Goal: Task Accomplishment & Management: Use online tool/utility

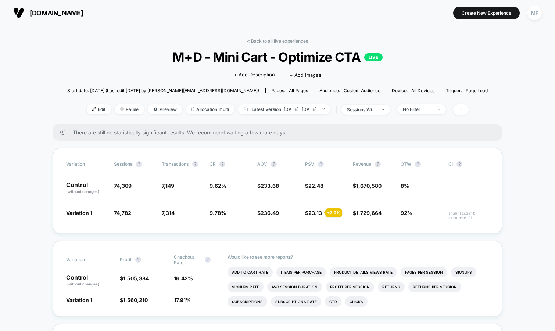
click at [282, 62] on span "M+D - Mini Cart - Optimize CTA LIVE" at bounding box center [277, 56] width 378 height 15
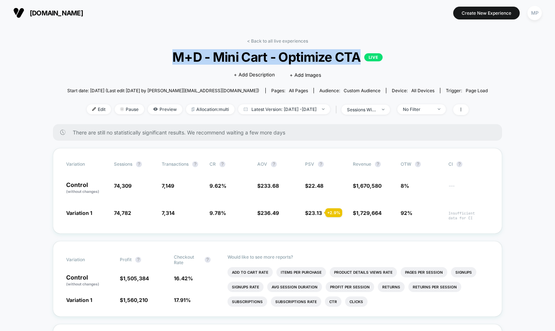
copy span "M+D - Mini Cart - Optimize CTA"
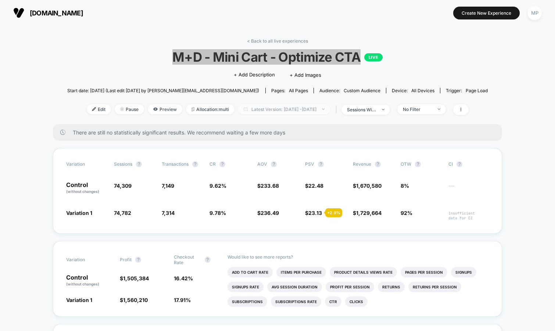
click at [264, 111] on span "Latest Version: Jul 21, 2025 - Sep 8, 2025" at bounding box center [284, 109] width 92 height 10
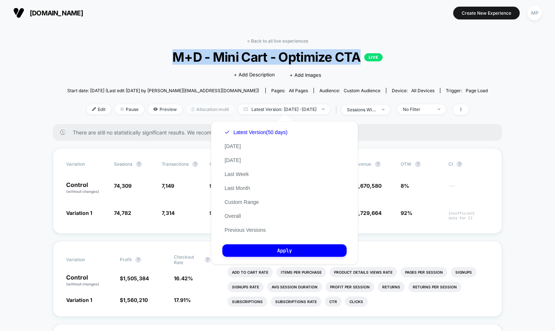
click at [194, 109] on span "Allocation: multi" at bounding box center [210, 109] width 48 height 10
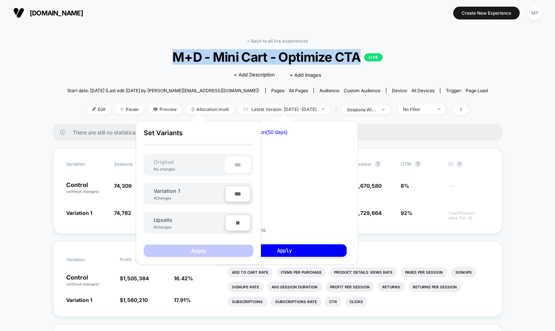
click at [107, 64] on span "M+D - Mini Cart - Optimize CTA LIVE" at bounding box center [277, 56] width 378 height 15
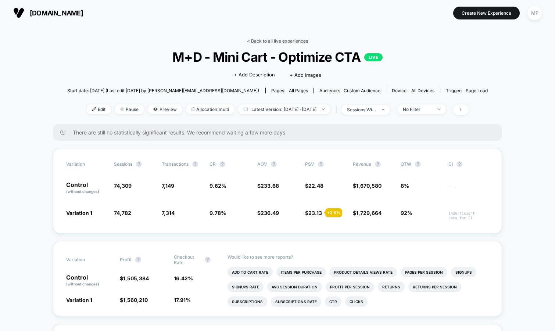
click at [263, 39] on link "< Back to all live experiences" at bounding box center [277, 41] width 61 height 6
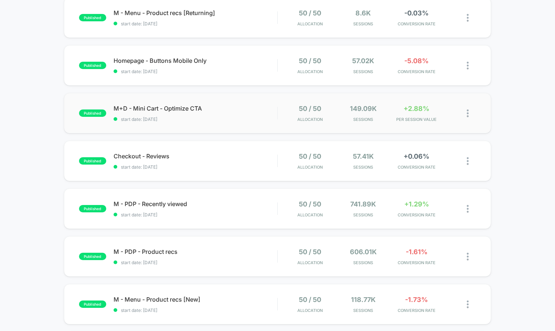
scroll to position [93, 0]
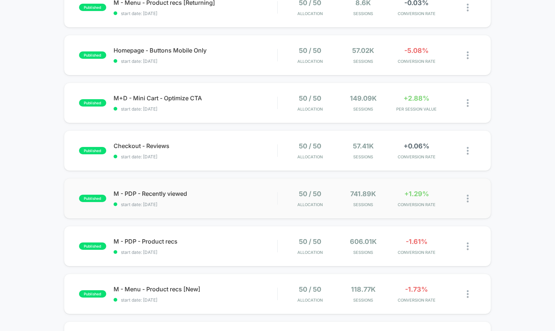
click at [217, 210] on div "published M - PDP - Recently viewed start date: 6/16/2025 50 / 50 Allocation 74…" at bounding box center [277, 198] width 427 height 40
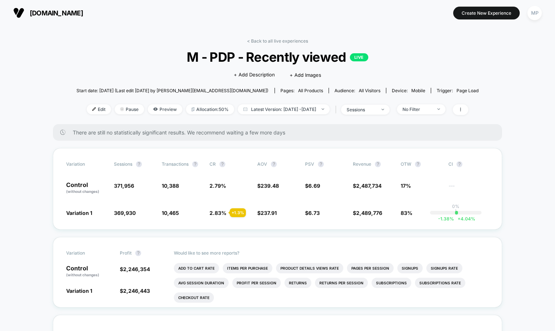
click at [260, 58] on span "M - PDP - Recently viewed LIVE" at bounding box center [277, 56] width 362 height 15
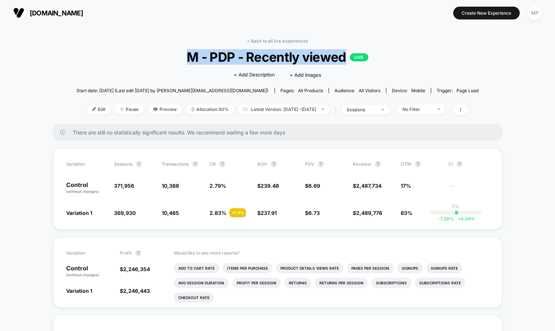
copy span "M - PDP - Recently viewed"
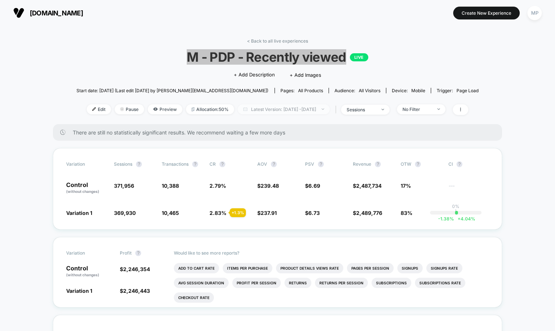
click at [263, 107] on span "Latest Version: Jun 16, 2025 - Sep 8, 2025" at bounding box center [284, 109] width 92 height 10
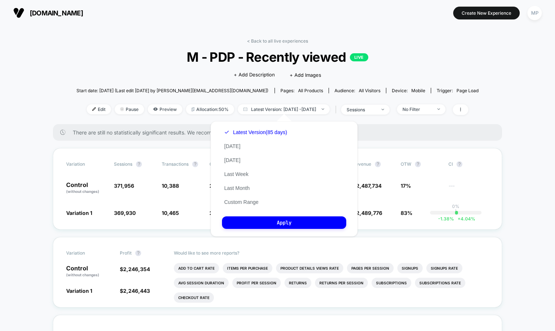
click at [147, 46] on div "< Back to all live experiences M - PDP - Recently viewed LIVE Click to edit exp…" at bounding box center [277, 81] width 402 height 86
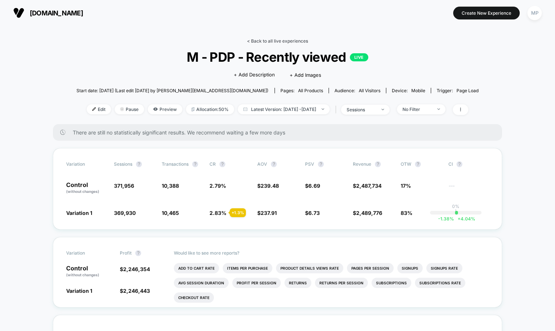
click at [260, 42] on link "< Back to all live experiences" at bounding box center [277, 41] width 61 height 6
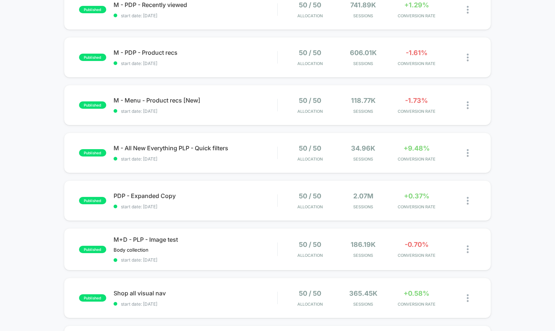
scroll to position [284, 0]
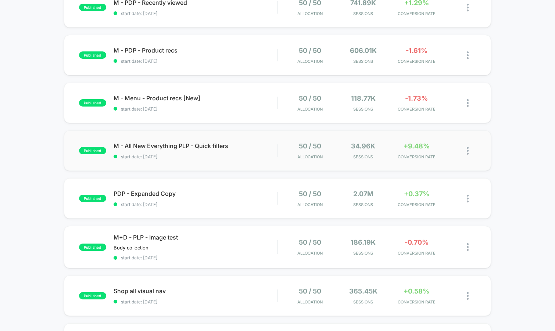
click at [199, 162] on div "published M - All New Everything PLP - Quick filters start date: 6/3/2025 50 / …" at bounding box center [277, 150] width 427 height 40
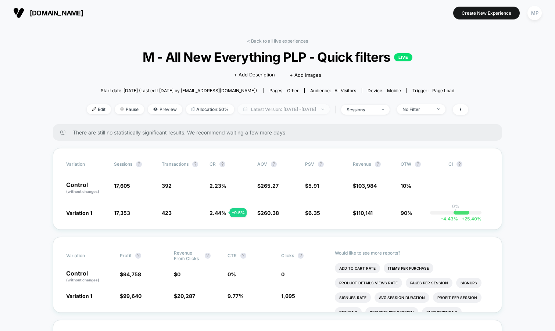
click at [269, 109] on span "Latest Version: Jun 3, 2025 - Sep 8, 2025" at bounding box center [284, 109] width 92 height 10
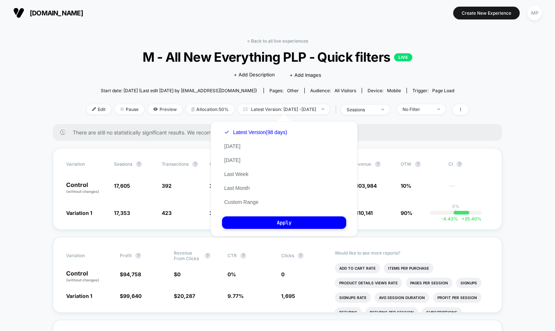
click at [99, 76] on div "< Back to all live experiences M - All New Everything PLP - Quick filters LIVE …" at bounding box center [277, 81] width 381 height 86
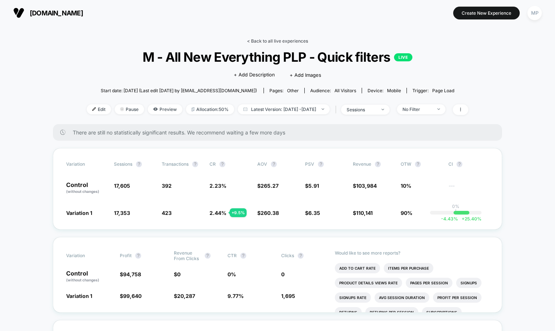
click at [254, 38] on link "< Back to all live experiences" at bounding box center [277, 41] width 61 height 6
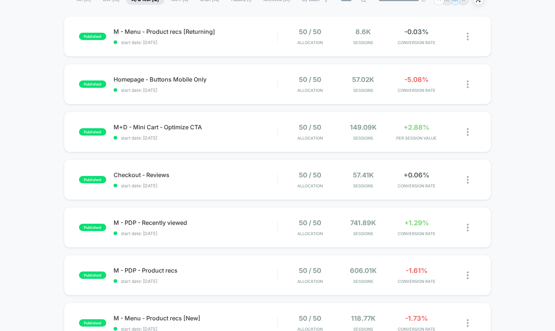
scroll to position [61, 0]
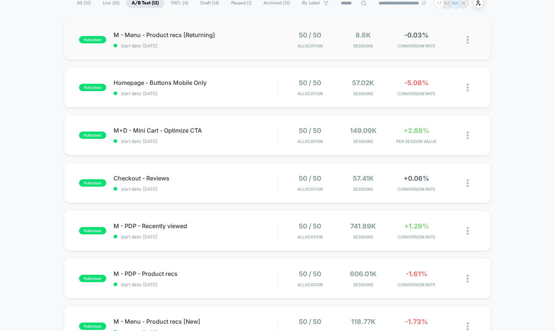
click at [210, 51] on div "published M - Menu - Product recs [Returning] start date: 8/18/2025 50 / 50 All…" at bounding box center [277, 39] width 427 height 40
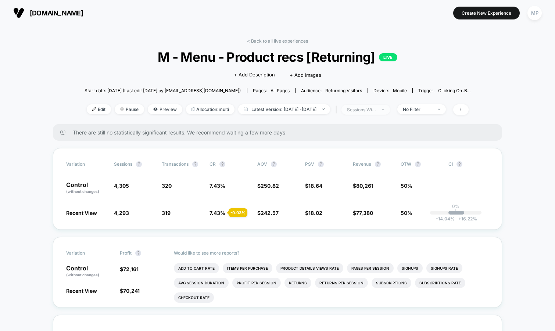
click at [367, 108] on div "sessions with impression" at bounding box center [361, 110] width 29 height 6
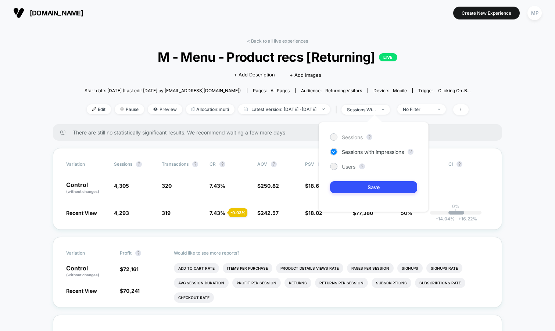
click at [356, 134] on span "Sessions" at bounding box center [352, 137] width 21 height 6
click at [346, 184] on button "Save" at bounding box center [373, 187] width 87 height 12
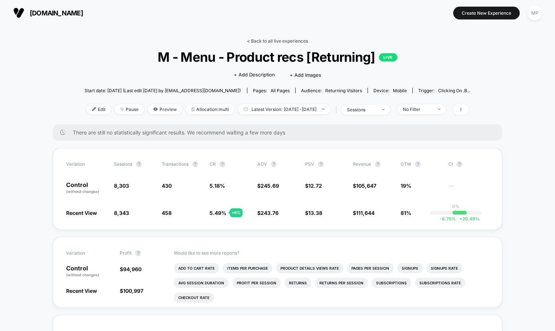
click at [273, 41] on link "< Back to all live experiences" at bounding box center [277, 41] width 61 height 6
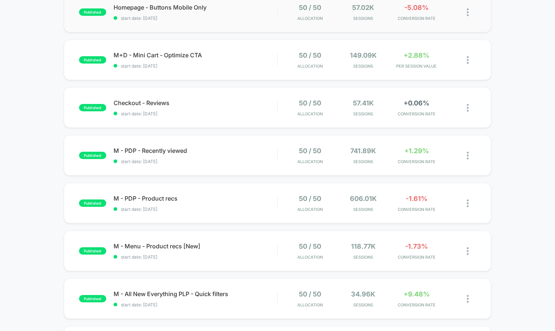
scroll to position [151, 0]
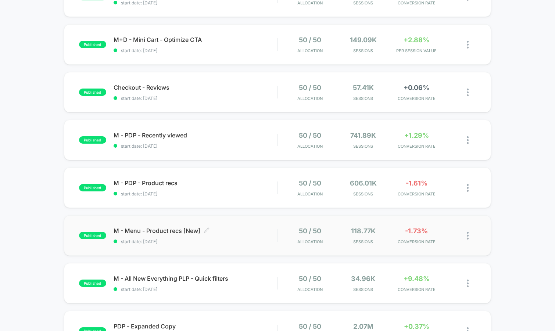
click at [187, 242] on span "start date: 6/16/2025" at bounding box center [195, 242] width 164 height 6
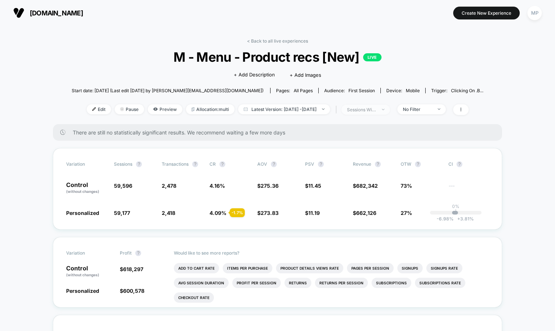
click at [371, 107] on div "sessions with impression" at bounding box center [361, 110] width 29 height 6
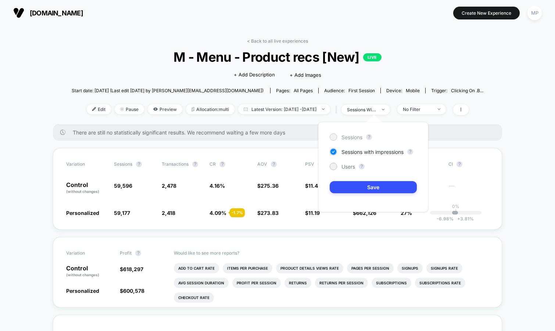
click at [346, 135] on span "Sessions" at bounding box center [351, 137] width 21 height 6
click at [345, 187] on button "Save" at bounding box center [372, 187] width 87 height 12
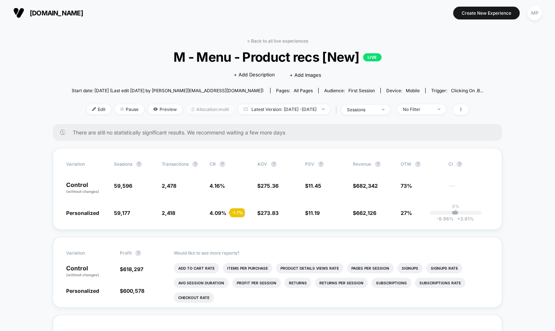
click at [186, 109] on span "Allocation: multi" at bounding box center [210, 109] width 48 height 10
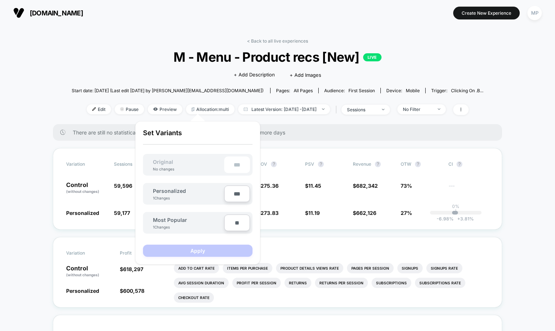
click at [141, 71] on div "< Back to all live experiences M - Menu - Product recs [New] LIVE Click to edit…" at bounding box center [277, 81] width 411 height 86
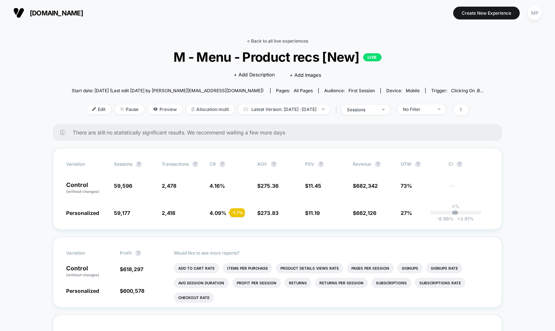
click at [262, 42] on link "< Back to all live experiences" at bounding box center [277, 41] width 61 height 6
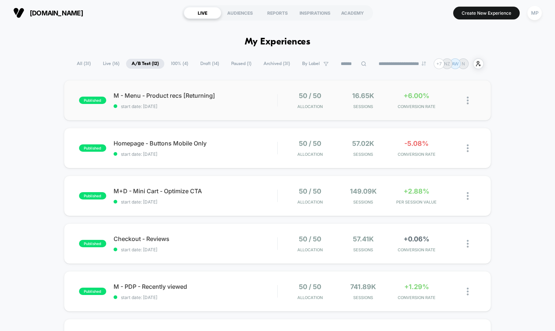
click at [228, 116] on div "published M - Menu - Product recs [Returning] start date: 8/18/2025 50 / 50 All…" at bounding box center [277, 100] width 427 height 40
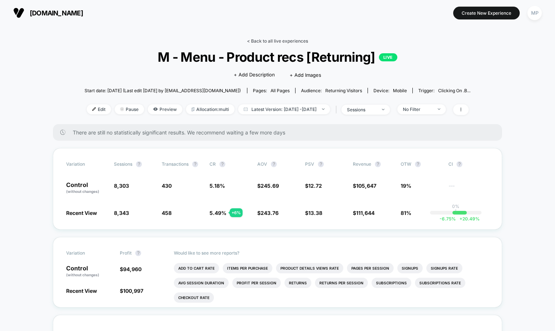
click at [271, 40] on link "< Back to all live experiences" at bounding box center [277, 41] width 61 height 6
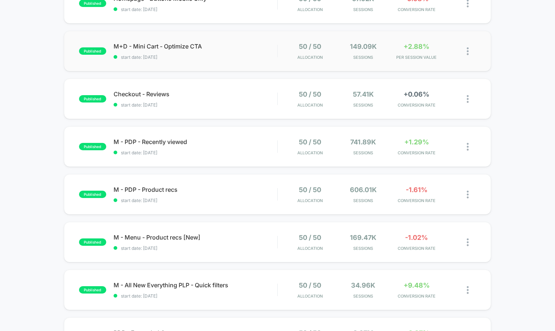
scroll to position [159, 0]
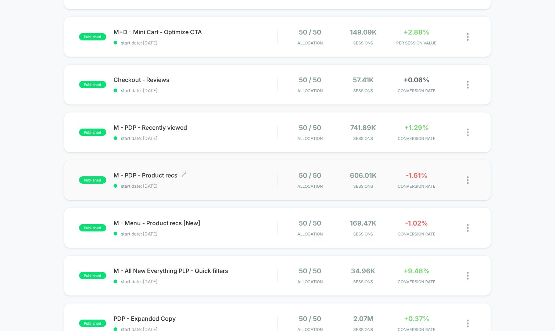
click at [208, 180] on div "M - PDP - Product recs Click to edit experience details Click to edit experienc…" at bounding box center [195, 180] width 164 height 17
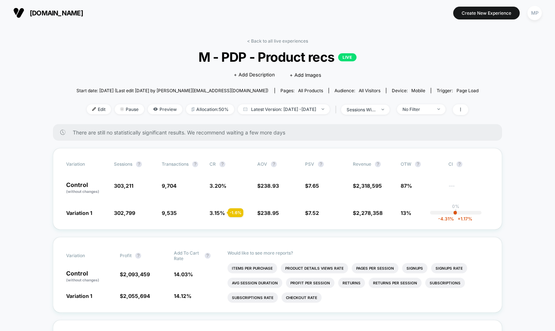
click at [273, 47] on div "< Back to all live experiences M - PDP - Product recs LIVE Click to edit experi…" at bounding box center [277, 81] width 402 height 86
click at [273, 42] on link "< Back to all live experiences" at bounding box center [277, 41] width 61 height 6
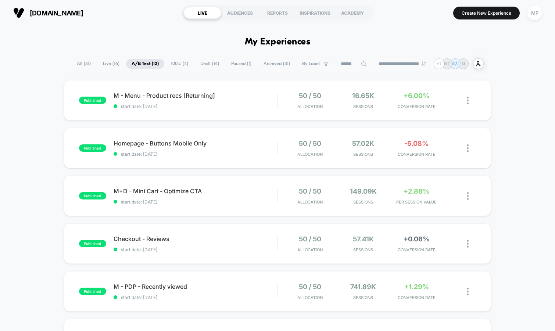
click at [200, 59] on span "Draft ( 14 )" at bounding box center [210, 64] width 30 height 10
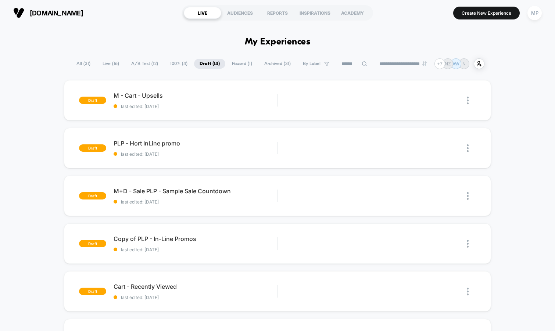
click at [136, 61] on span "A/B Test ( 12 )" at bounding box center [145, 64] width 38 height 10
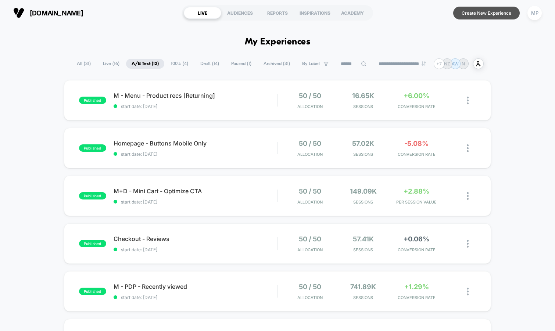
click at [459, 11] on button "Create New Experience" at bounding box center [486, 13] width 66 height 13
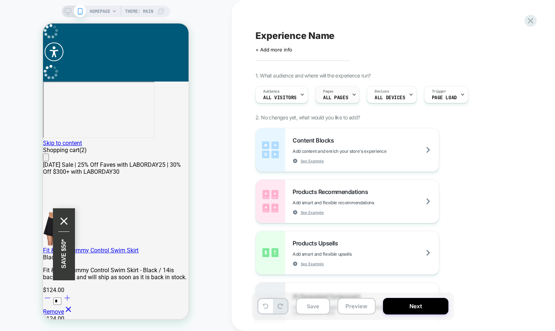
click at [351, 98] on div at bounding box center [353, 94] width 5 height 17
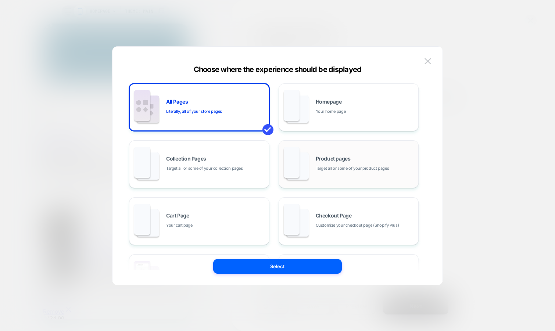
click at [320, 158] on span "Product pages" at bounding box center [333, 158] width 35 height 5
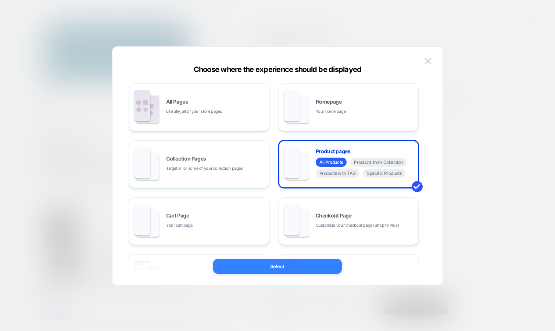
click at [286, 267] on button "Select" at bounding box center [277, 266] width 129 height 15
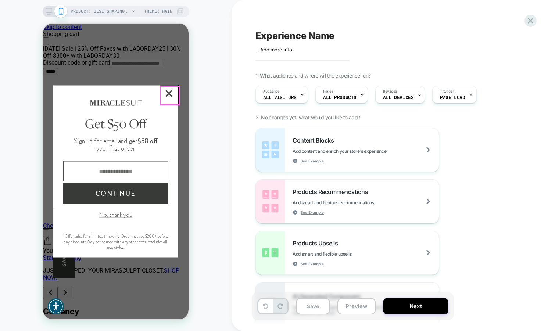
click at [165, 96] on button "Close Closes Web Dialog" at bounding box center [169, 94] width 18 height 18
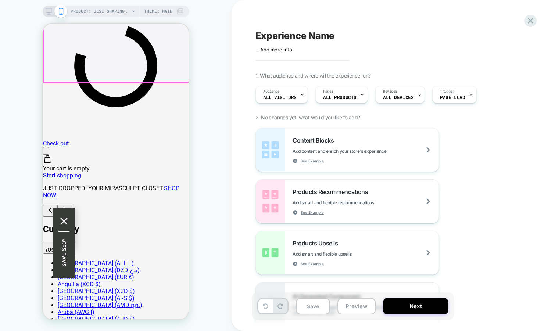
scroll to position [202, 0]
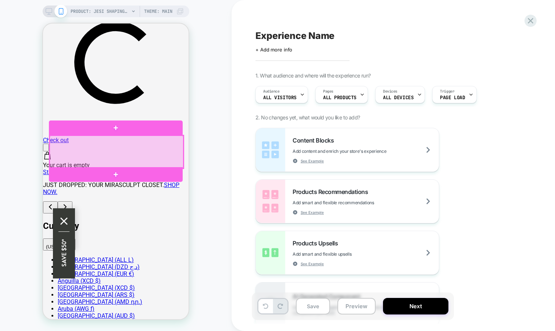
click at [176, 157] on div at bounding box center [117, 152] width 134 height 33
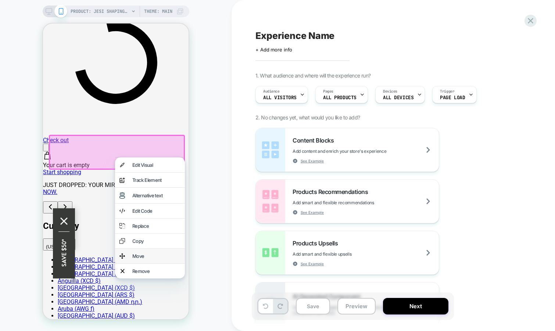
click at [140, 259] on div "Move" at bounding box center [156, 256] width 48 height 6
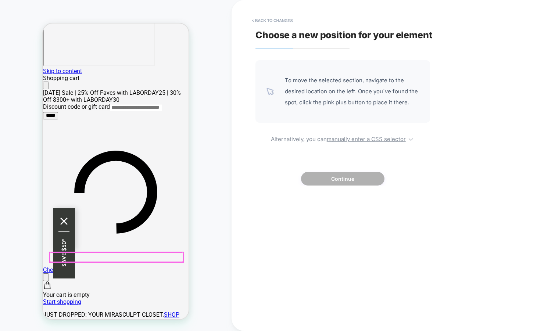
scroll to position [0, 0]
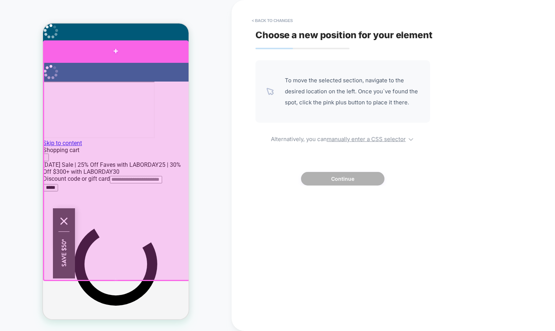
click at [157, 55] on div at bounding box center [115, 50] width 145 height 21
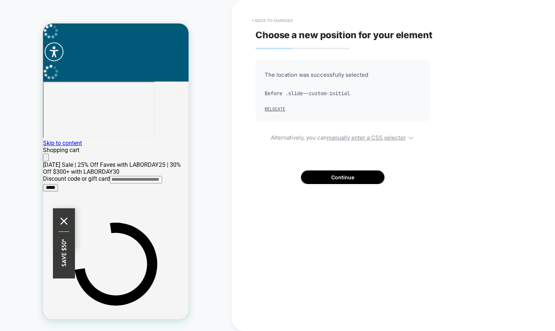
click at [277, 21] on button "< Back to changes" at bounding box center [272, 21] width 48 height 12
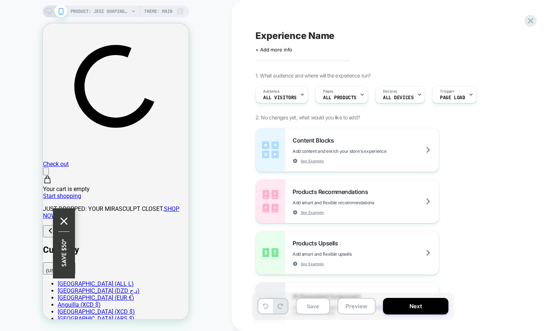
scroll to position [179, 0]
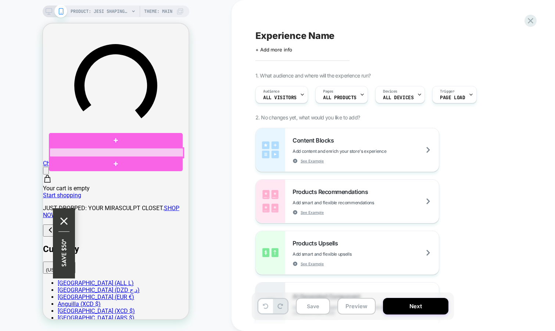
click at [141, 148] on div at bounding box center [117, 153] width 134 height 10
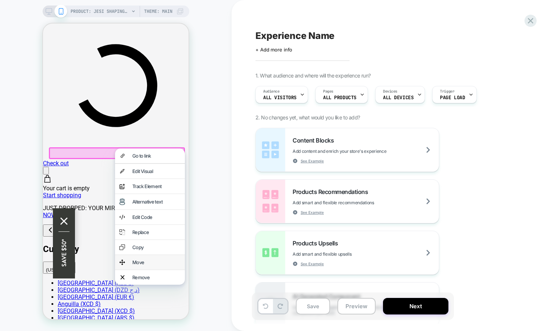
click at [141, 265] on div "Move" at bounding box center [156, 262] width 48 height 6
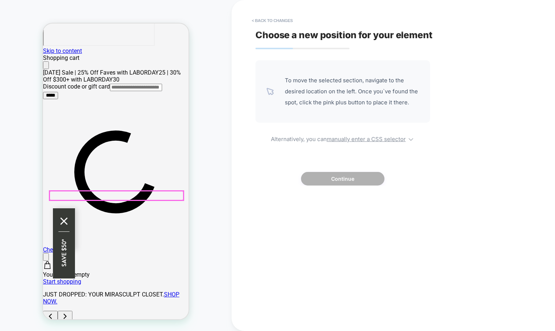
scroll to position [0, 0]
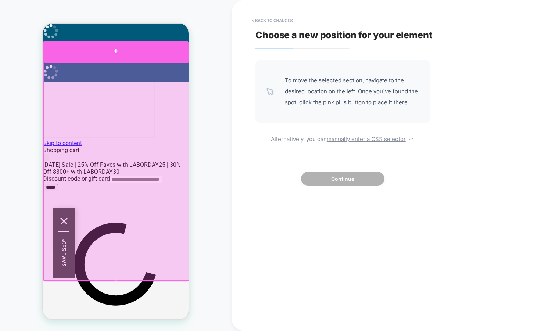
click at [105, 54] on div at bounding box center [115, 51] width 145 height 21
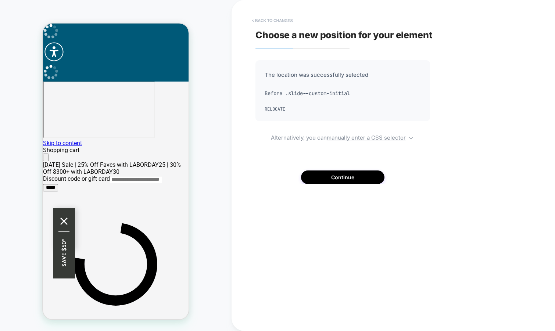
click at [282, 18] on button "< Back to changes" at bounding box center [272, 21] width 48 height 12
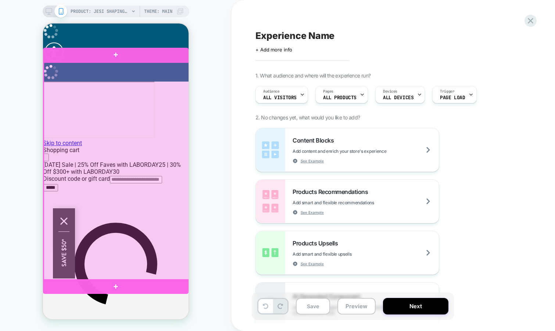
click at [127, 191] on div at bounding box center [116, 171] width 145 height 218
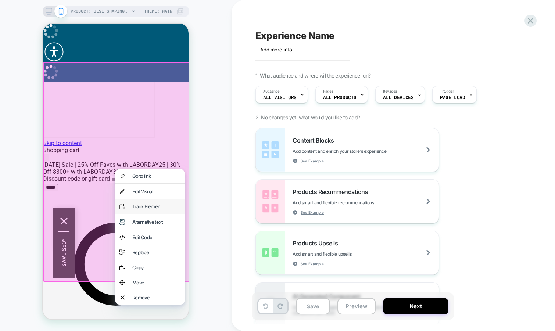
click at [148, 206] on div "analytics-plus-line-svgrepo-com Track Element" at bounding box center [150, 206] width 70 height 15
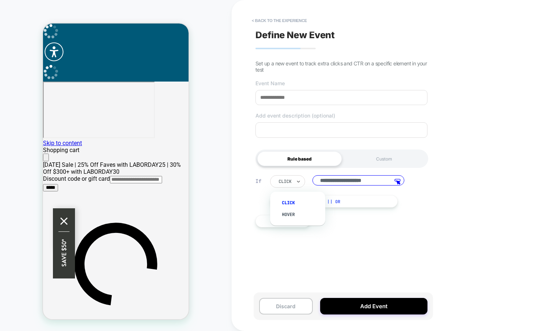
click at [297, 178] on div at bounding box center [298, 182] width 5 height 12
click at [348, 184] on input "**********" at bounding box center [358, 180] width 92 height 10
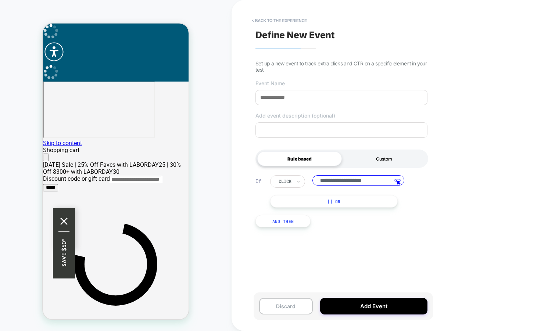
click at [376, 159] on div "Custom" at bounding box center [384, 158] width 84 height 15
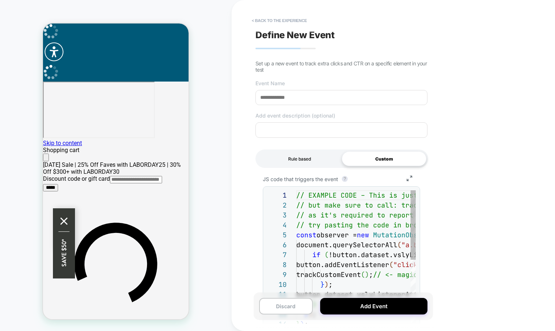
scroll to position [79, 0]
click at [293, 161] on div "Rule based" at bounding box center [299, 158] width 84 height 15
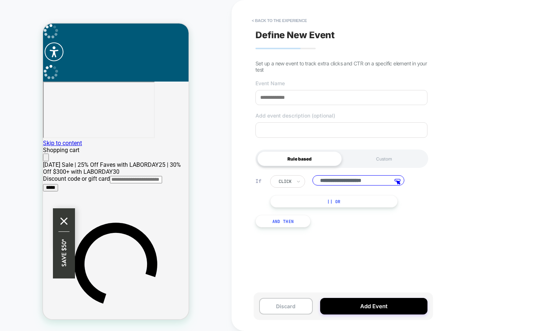
click at [316, 201] on button "|| Or" at bounding box center [333, 201] width 127 height 12
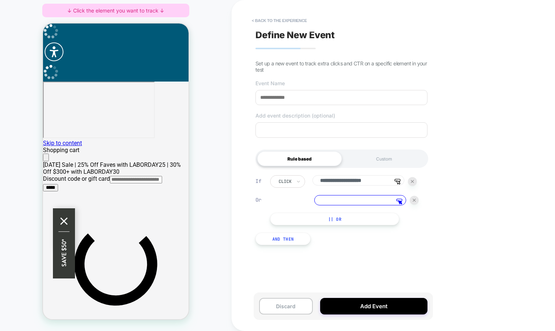
click at [374, 197] on input at bounding box center [360, 200] width 92 height 10
click at [281, 244] on button "And Then" at bounding box center [282, 238] width 55 height 12
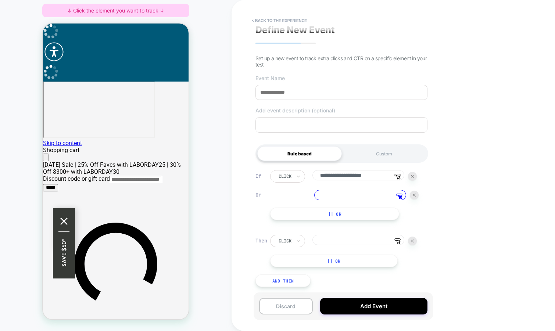
scroll to position [0, 0]
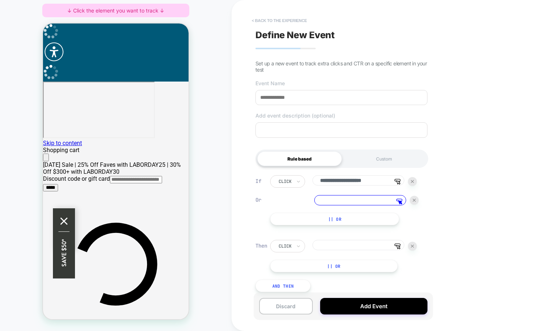
click at [293, 21] on button "< back to the experience" at bounding box center [279, 21] width 62 height 12
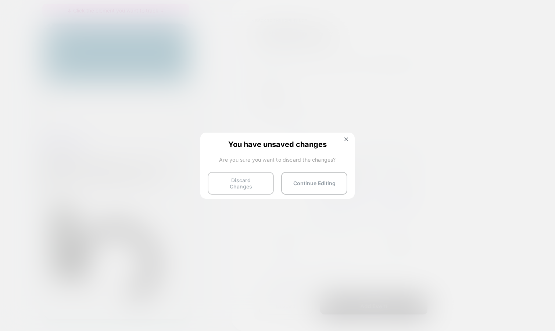
click at [249, 181] on button "Discard Changes" at bounding box center [241, 183] width 66 height 23
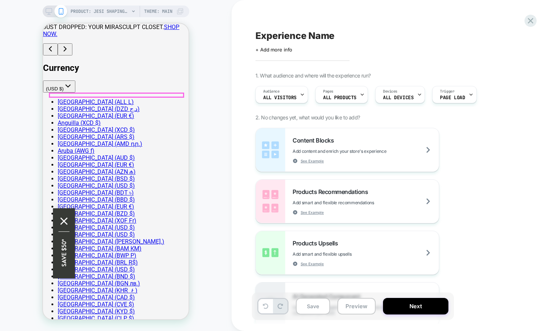
scroll to position [481, 0]
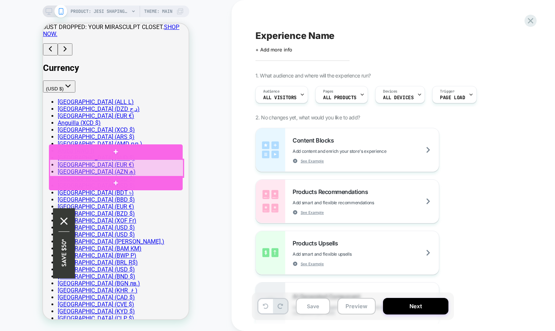
click at [160, 166] on div at bounding box center [117, 168] width 134 height 18
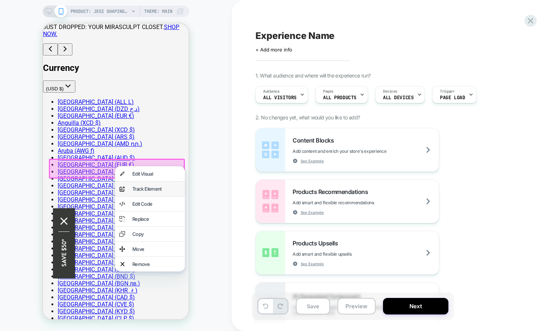
click at [149, 191] on div "Track Element" at bounding box center [156, 189] width 48 height 6
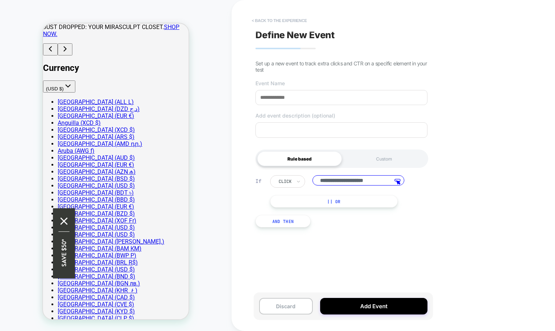
click at [286, 18] on button "< back to the experience" at bounding box center [279, 21] width 62 height 12
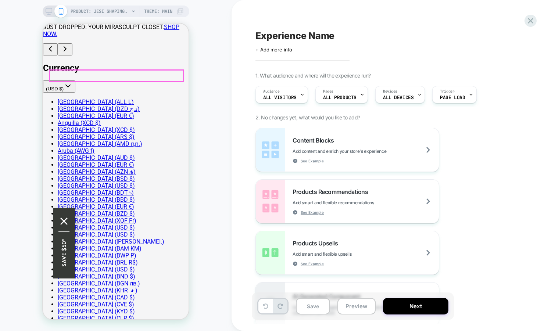
scroll to position [588, 0]
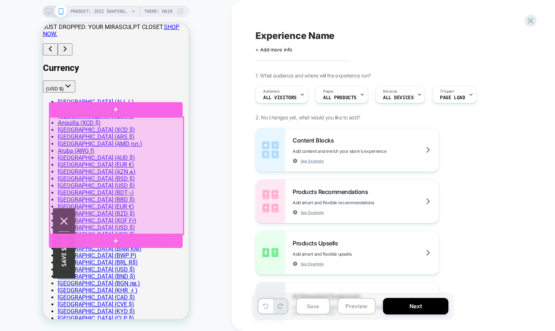
click at [170, 102] on div at bounding box center [116, 109] width 134 height 15
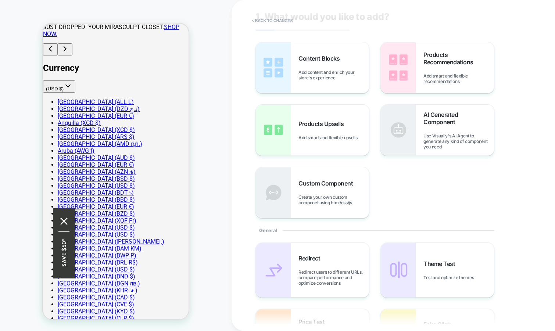
scroll to position [0, 0]
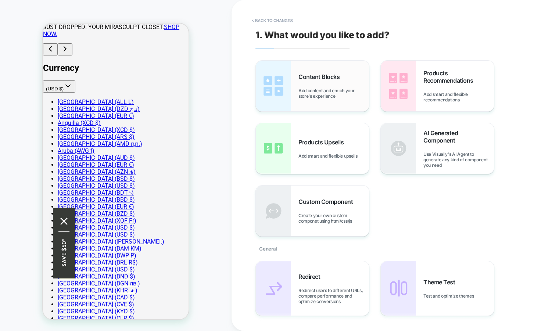
click at [343, 84] on div "Content Blocks Add content and enrich your store's experience" at bounding box center [333, 86] width 71 height 26
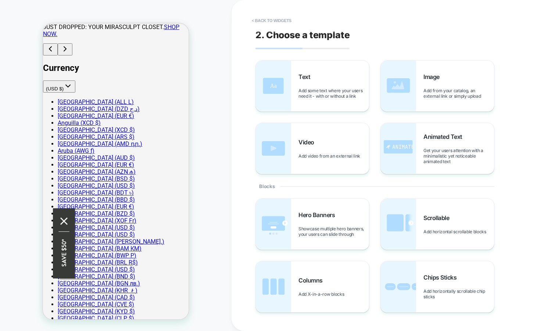
scroll to position [537, 0]
click at [329, 85] on div "Text Add some text where your users need it - with or without a link" at bounding box center [333, 86] width 71 height 26
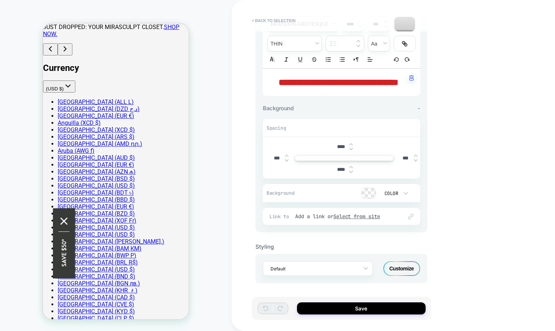
scroll to position [94, 0]
click at [340, 310] on button "Save" at bounding box center [361, 308] width 129 height 12
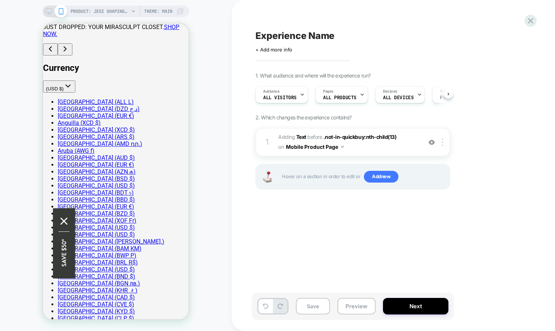
scroll to position [0, 0]
click at [443, 143] on img at bounding box center [441, 142] width 1 height 8
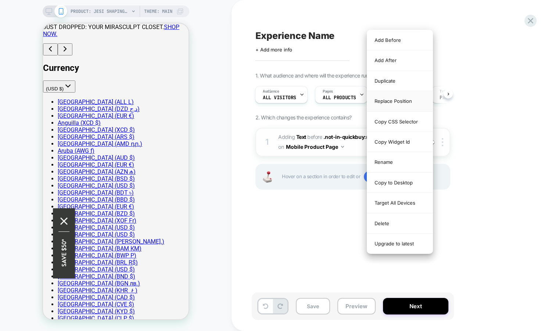
click at [415, 98] on div "Replace Position" at bounding box center [399, 101] width 65 height 20
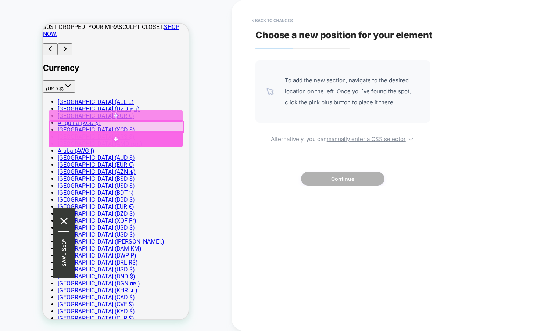
click at [162, 141] on div at bounding box center [116, 139] width 134 height 16
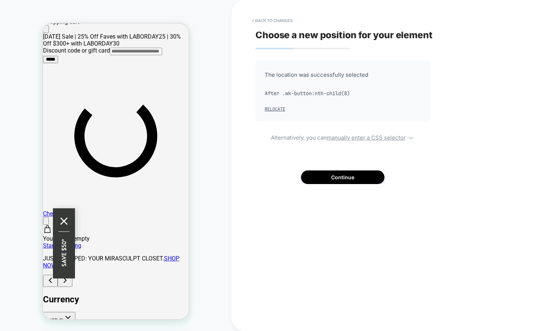
scroll to position [91, 0]
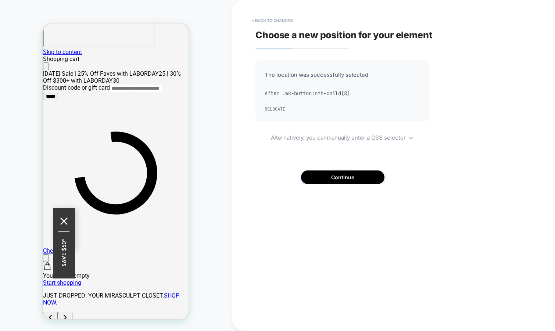
click at [277, 109] on button "Relocate" at bounding box center [274, 109] width 21 height 6
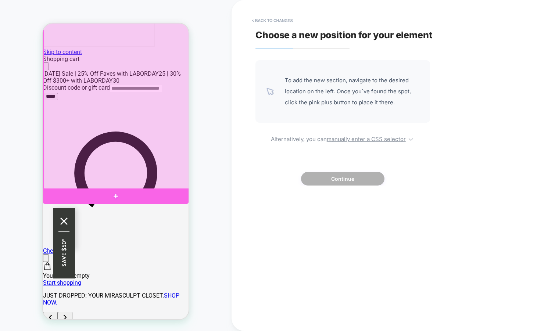
click at [125, 191] on div at bounding box center [115, 195] width 145 height 15
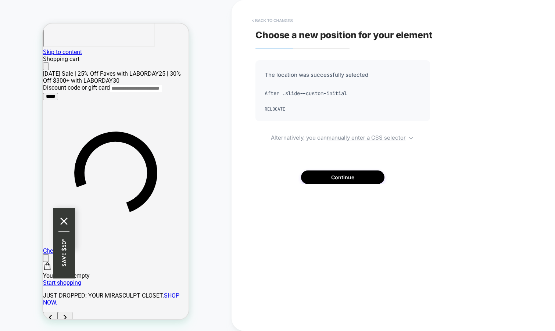
click at [270, 17] on button "< Back to changes" at bounding box center [272, 21] width 48 height 12
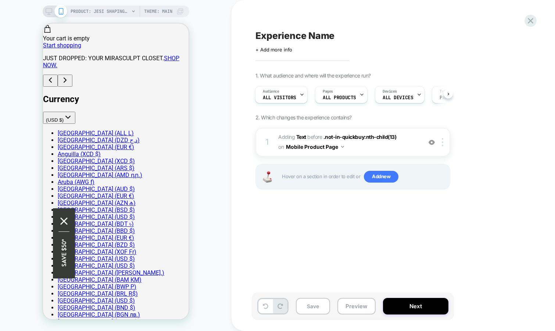
scroll to position [329, 0]
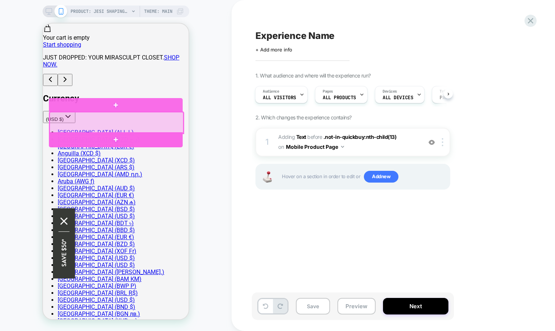
click at [166, 135] on div at bounding box center [116, 139] width 134 height 15
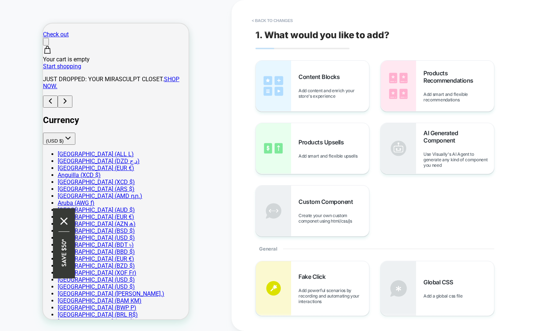
scroll to position [307, 0]
click at [276, 19] on button "< Back to changes" at bounding box center [272, 21] width 48 height 12
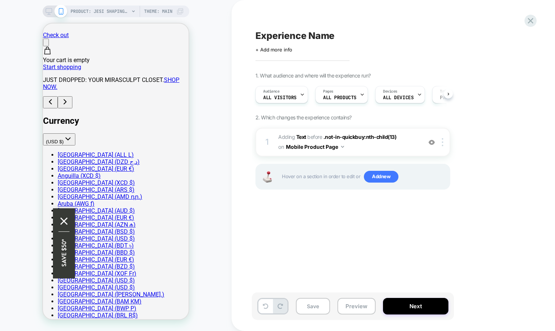
scroll to position [0, 0]
click at [530, 23] on icon at bounding box center [530, 21] width 10 height 10
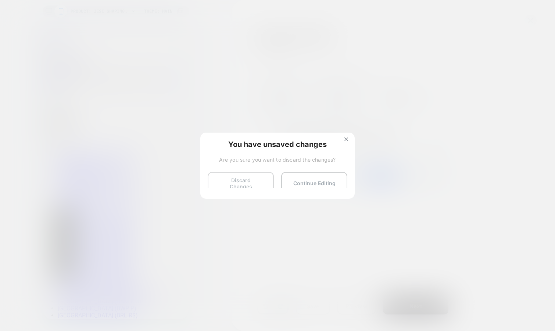
click at [238, 178] on button "Discard Changes" at bounding box center [241, 183] width 66 height 23
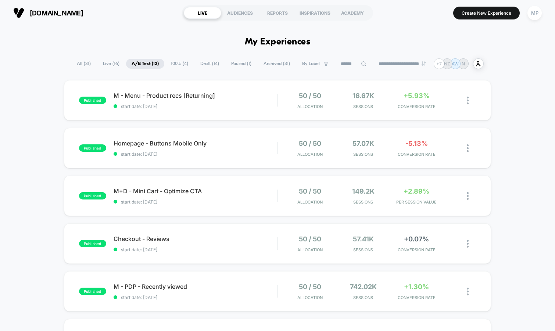
click at [168, 63] on span "100% ( 4 )" at bounding box center [179, 64] width 28 height 10
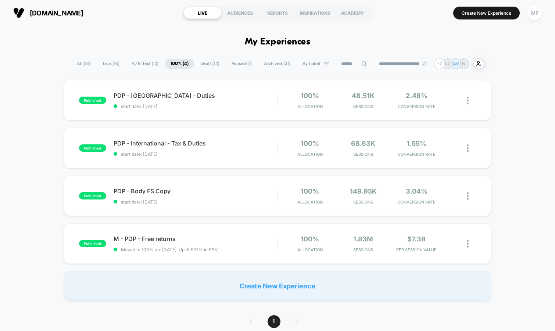
click at [149, 61] on span "A/B Test ( 12 )" at bounding box center [145, 64] width 38 height 10
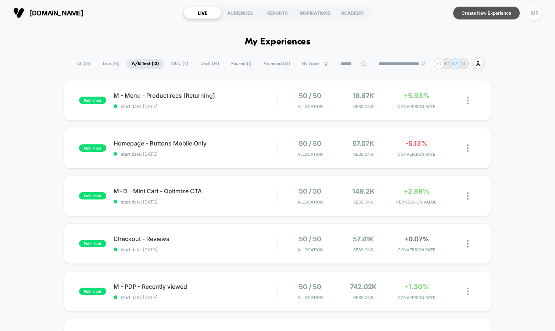
click at [463, 16] on button "Create New Experience" at bounding box center [486, 13] width 66 height 13
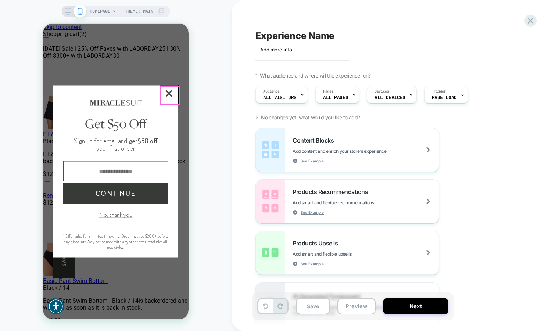
click at [172, 97] on button "Close Closes Web Dialog" at bounding box center [169, 94] width 18 height 18
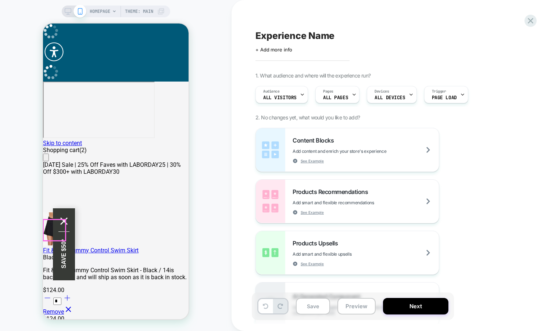
click at [55, 229] on div "SAVE $50*" at bounding box center [64, 229] width 22 height 42
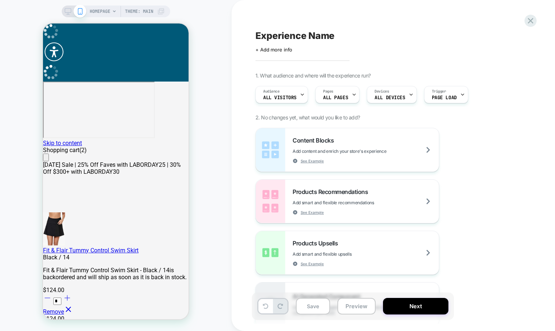
click at [104, 9] on span "HOMEPAGE" at bounding box center [100, 12] width 21 height 12
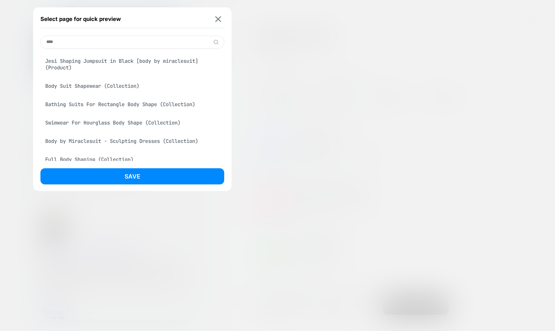
type input "****"
click at [159, 86] on div "Body Suit Shapewear (Collection)" at bounding box center [132, 86] width 184 height 14
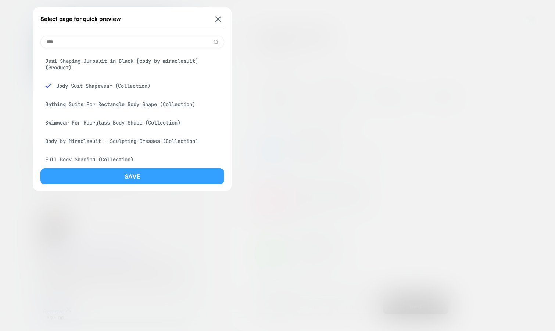
click at [120, 180] on button "Save" at bounding box center [132, 176] width 184 height 16
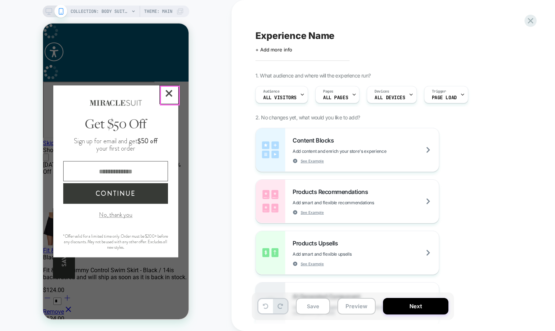
click at [170, 97] on icon "Close Closes Web Dialog" at bounding box center [169, 93] width 7 height 7
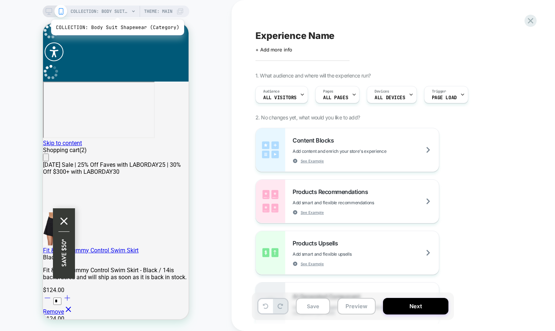
click at [107, 15] on span "COLLECTION: Body Suit Shapewear (Category)" at bounding box center [100, 12] width 59 height 12
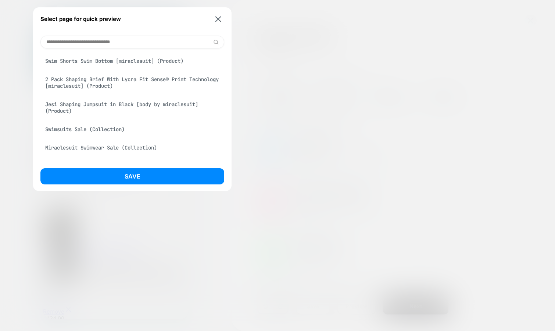
click at [104, 36] on input at bounding box center [132, 42] width 184 height 13
paste input "**********"
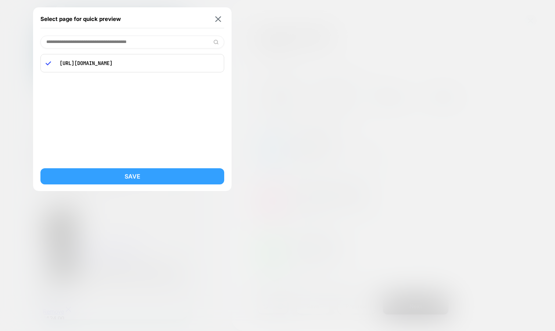
type input "**********"
click at [107, 181] on button "Save" at bounding box center [132, 176] width 184 height 16
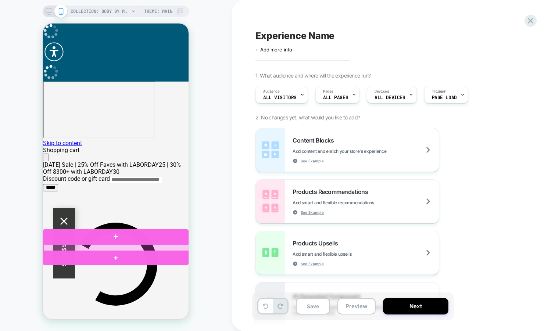
click at [116, 248] on div at bounding box center [116, 247] width 145 height 7
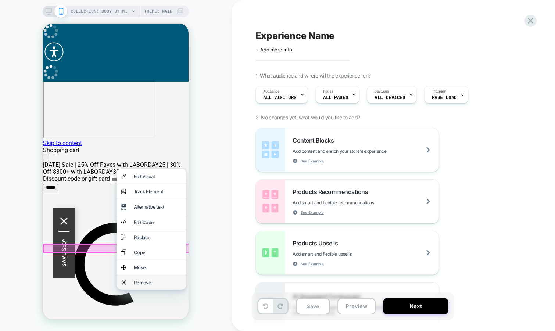
click at [133, 290] on div "Remove" at bounding box center [151, 282] width 70 height 15
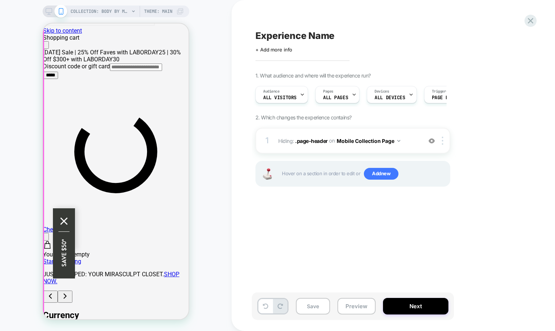
scroll to position [113, 0]
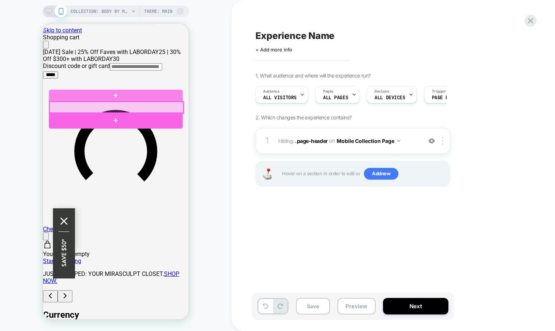
click at [169, 107] on div at bounding box center [117, 107] width 134 height 11
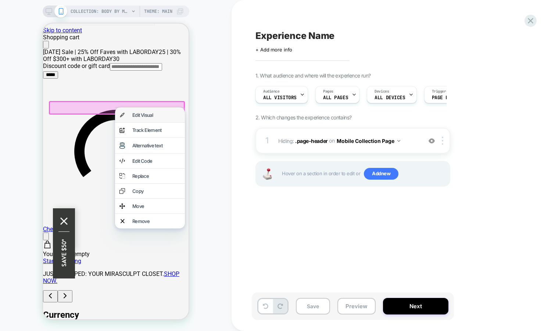
click at [164, 117] on div "Edit Visual" at bounding box center [156, 115] width 48 height 6
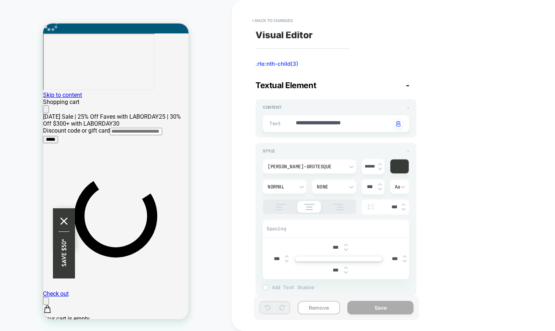
scroll to position [12, 0]
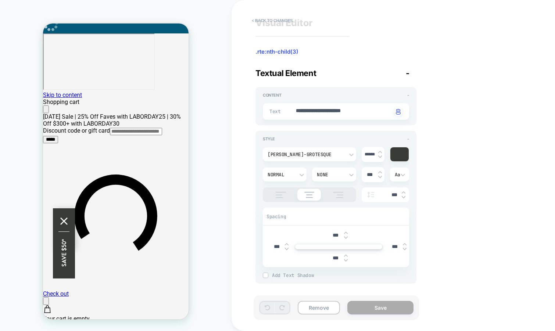
click at [346, 260] on img at bounding box center [346, 260] width 4 height 3
type textarea "*"
type input "****"
click at [346, 260] on img at bounding box center [346, 260] width 4 height 3
type textarea "*"
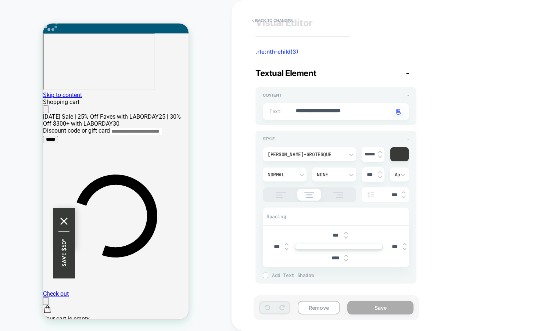
type input "****"
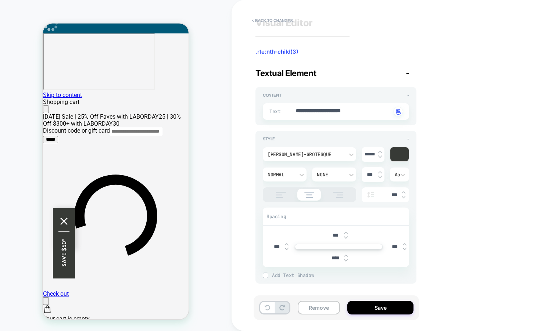
click at [346, 260] on img at bounding box center [346, 260] width 4 height 3
type textarea "*"
type input "****"
click at [346, 260] on img at bounding box center [346, 260] width 4 height 3
type textarea "*"
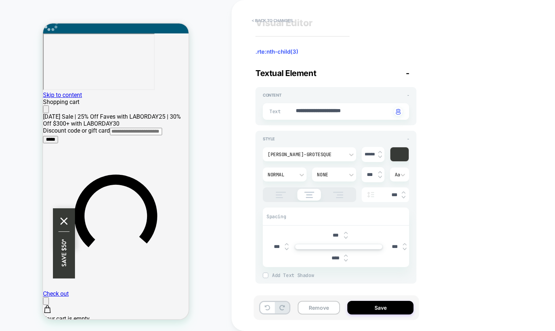
type input "****"
click at [346, 260] on img at bounding box center [346, 260] width 4 height 3
type textarea "*"
type input "****"
click at [346, 260] on img at bounding box center [346, 260] width 4 height 3
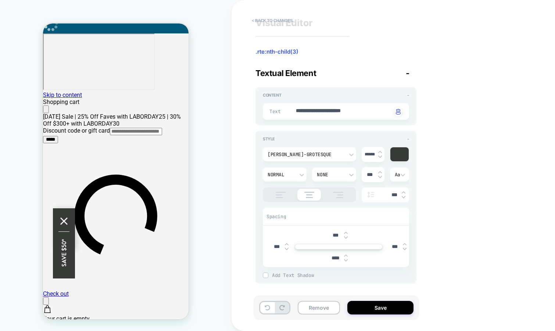
type textarea "*"
type input "****"
click at [346, 260] on img at bounding box center [346, 260] width 4 height 3
type textarea "*"
type input "****"
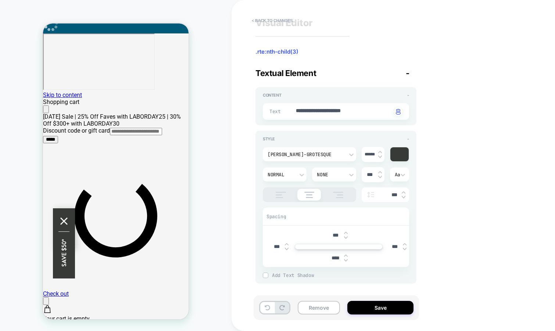
click at [346, 259] on img at bounding box center [346, 260] width 4 height 3
type textarea "*"
type input "****"
click at [346, 259] on img at bounding box center [346, 260] width 4 height 3
type textarea "*"
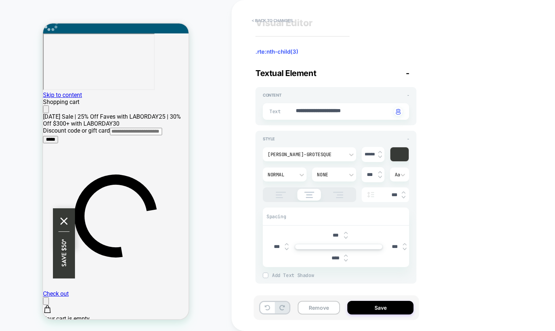
type input "****"
click at [346, 259] on img at bounding box center [346, 260] width 4 height 3
type textarea "*"
type input "*****"
click at [346, 259] on img at bounding box center [346, 260] width 4 height 3
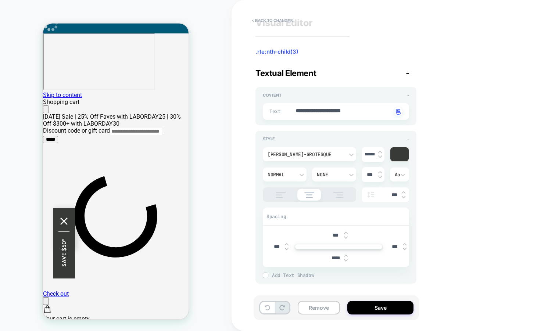
type textarea "*"
type input "*****"
click at [346, 259] on img at bounding box center [346, 260] width 4 height 3
type textarea "*"
type input "*****"
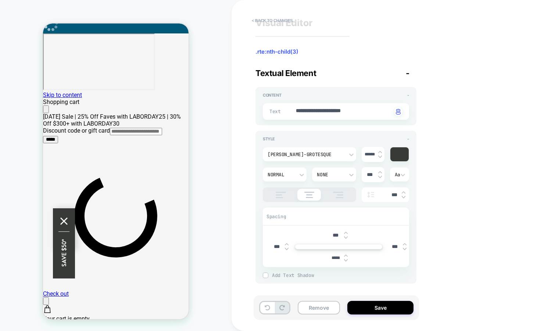
click at [346, 259] on img at bounding box center [346, 260] width 4 height 3
type textarea "*"
type input "*****"
click at [346, 259] on img at bounding box center [346, 260] width 4 height 3
type textarea "*"
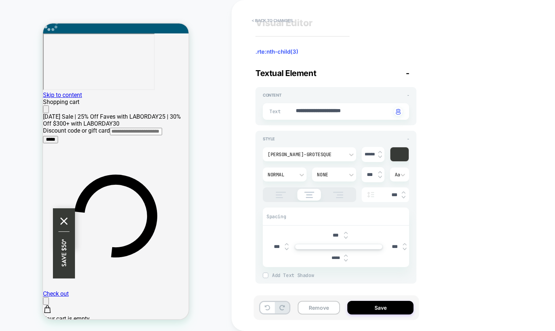
type input "*****"
click at [346, 259] on img at bounding box center [346, 260] width 4 height 3
type textarea "*"
type input "*****"
click at [346, 259] on img at bounding box center [346, 260] width 4 height 3
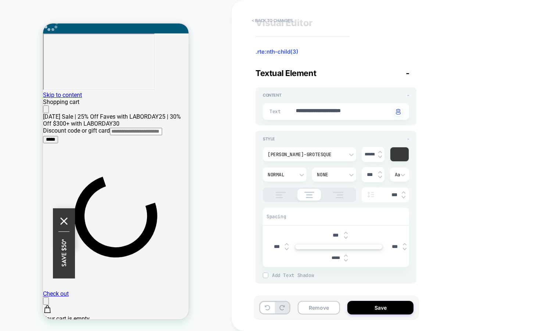
type textarea "*"
type input "*****"
click at [346, 259] on img at bounding box center [346, 260] width 4 height 3
type textarea "*"
type input "*****"
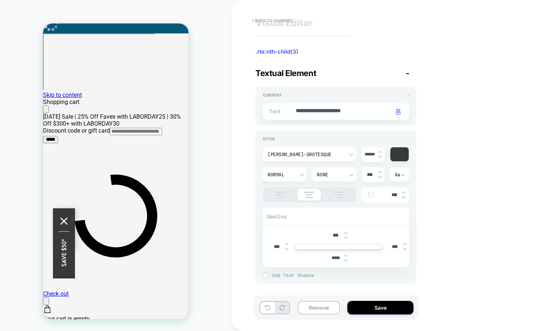
click at [346, 259] on img at bounding box center [346, 260] width 4 height 3
type textarea "*"
type input "*****"
click at [346, 259] on img at bounding box center [346, 260] width 4 height 3
type textarea "*"
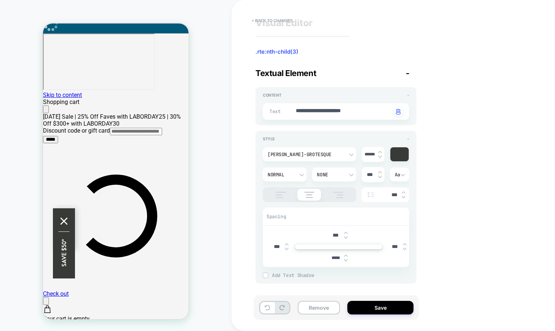
type input "*****"
click at [346, 259] on img at bounding box center [346, 260] width 4 height 3
type textarea "*"
type input "*****"
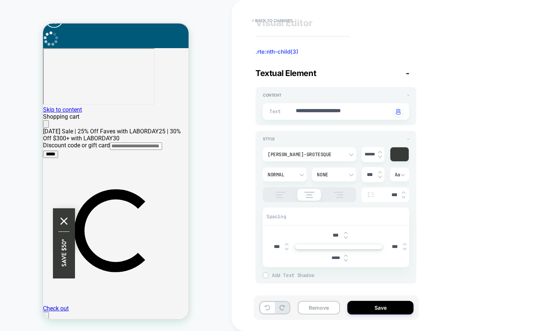
scroll to position [0, 0]
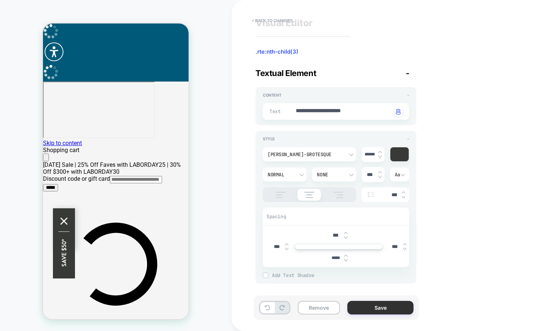
click at [397, 306] on button "Save" at bounding box center [380, 308] width 66 height 14
type textarea "*"
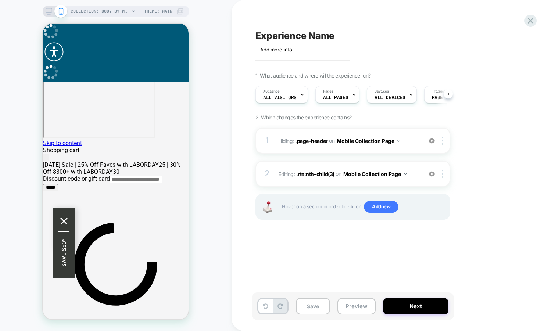
scroll to position [0, 0]
click at [354, 306] on button "Preview" at bounding box center [356, 306] width 38 height 17
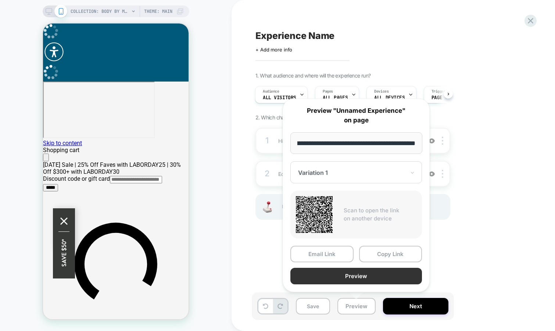
scroll to position [0, 0]
click at [371, 278] on button "Preview" at bounding box center [355, 276] width 131 height 17
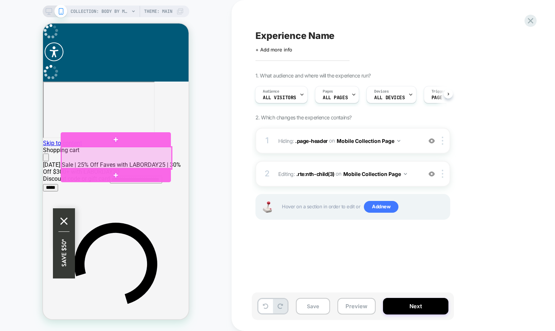
click at [161, 151] on div at bounding box center [116, 158] width 110 height 22
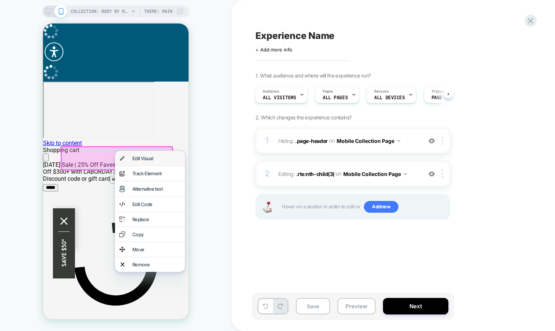
click at [156, 161] on div "Edit Visual" at bounding box center [156, 158] width 48 height 6
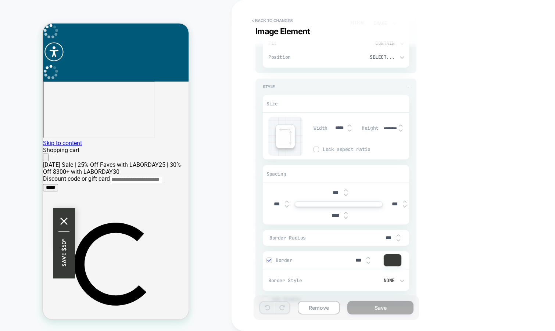
scroll to position [110, 0]
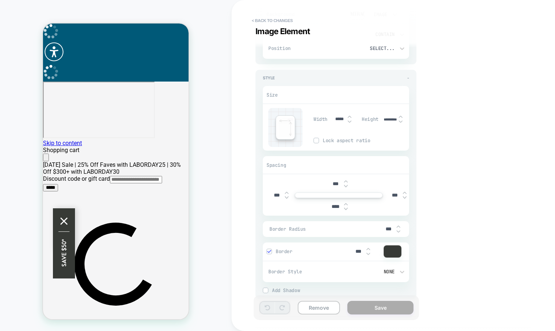
click at [346, 185] on img at bounding box center [346, 186] width 4 height 3
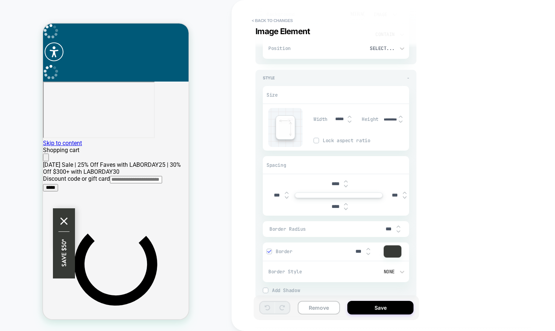
click at [346, 185] on img at bounding box center [346, 186] width 4 height 3
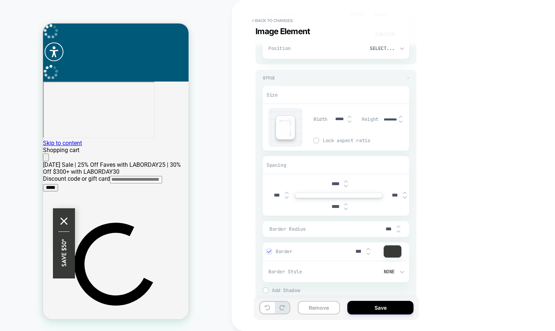
click at [346, 185] on img at bounding box center [346, 186] width 4 height 3
type input "*****"
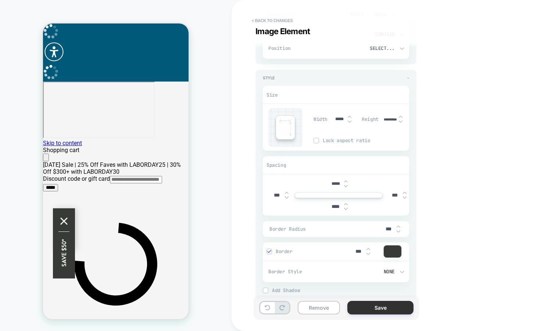
click at [368, 304] on button "Save" at bounding box center [380, 308] width 66 height 14
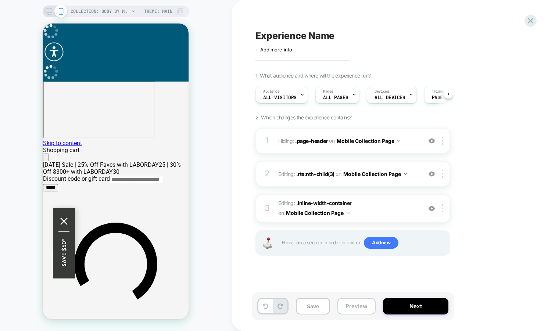
scroll to position [0, 0]
click at [347, 307] on button "Preview" at bounding box center [356, 306] width 38 height 17
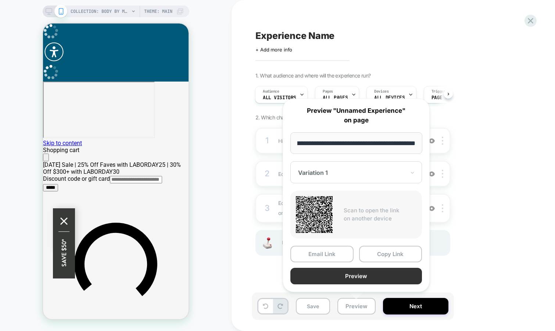
scroll to position [0, 0]
click at [356, 274] on button "Preview" at bounding box center [355, 276] width 131 height 17
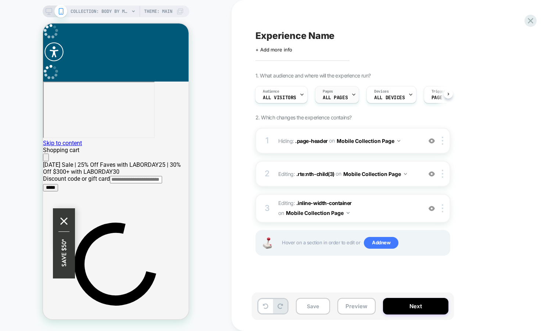
click at [339, 97] on span "ALL PAGES" at bounding box center [334, 97] width 25 height 5
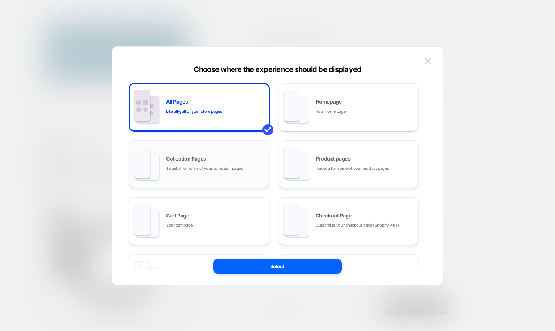
click at [257, 162] on div "Collection Pages Target all or some of your collection pages" at bounding box center [215, 164] width 99 height 16
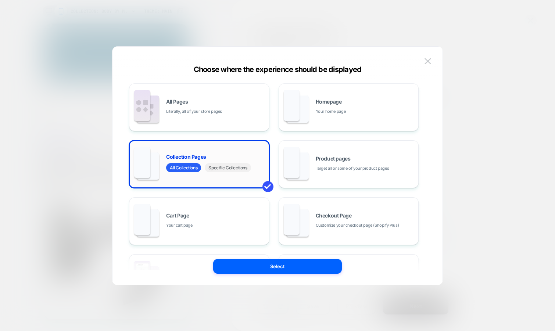
click at [235, 168] on span "Specific Collections" at bounding box center [228, 167] width 46 height 9
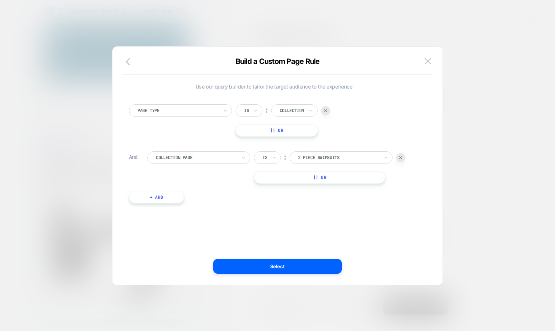
click at [314, 155] on div at bounding box center [338, 157] width 81 height 7
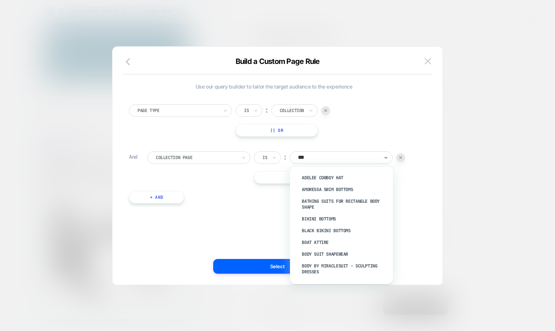
type input "****"
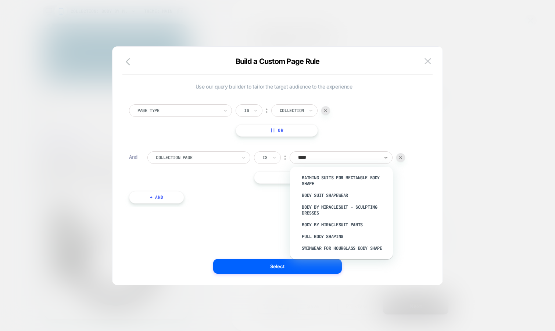
click at [407, 127] on div "Page Type Is ︰ Collection || Or" at bounding box center [273, 120] width 289 height 32
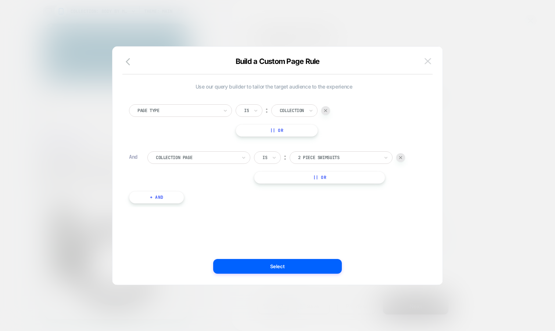
click at [428, 57] on button at bounding box center [427, 61] width 11 height 11
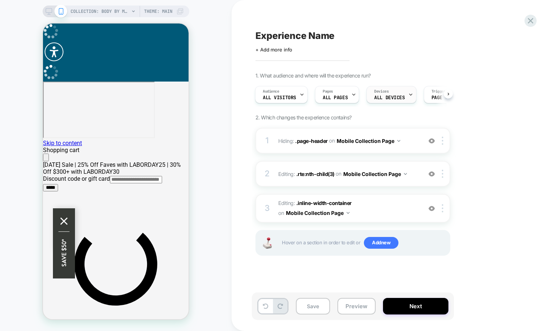
click at [385, 86] on div "Devices ALL DEVICES" at bounding box center [389, 94] width 45 height 17
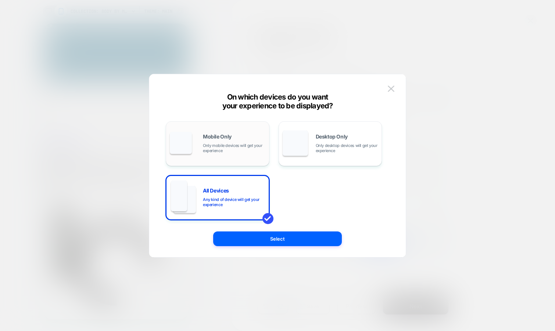
click at [237, 140] on div "Mobile Only Only mobile devices will get your experience" at bounding box center [234, 143] width 62 height 19
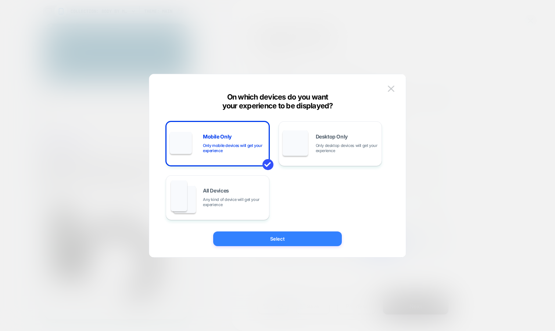
click at [241, 237] on button "Select" at bounding box center [277, 238] width 129 height 15
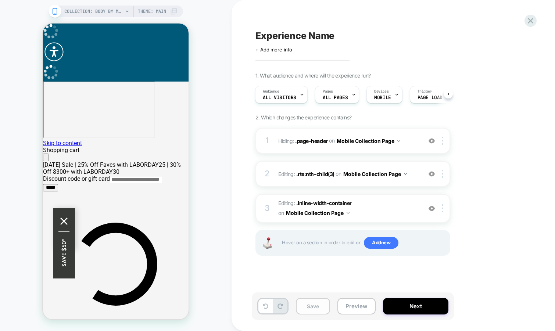
click at [313, 300] on button "Save" at bounding box center [313, 306] width 34 height 17
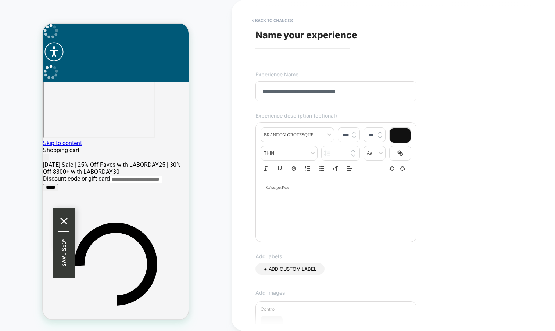
scroll to position [137, 0]
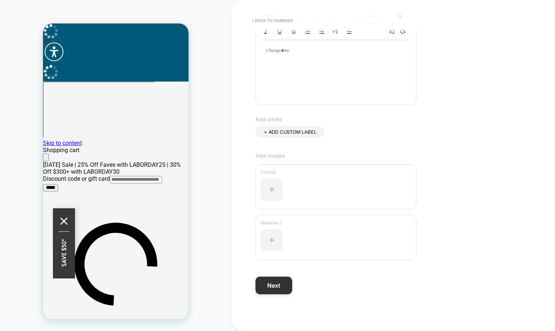
type input "**********"
click at [274, 282] on button "Next" at bounding box center [273, 286] width 37 height 18
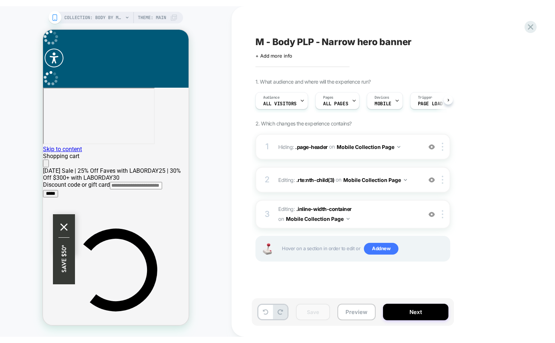
scroll to position [0, 0]
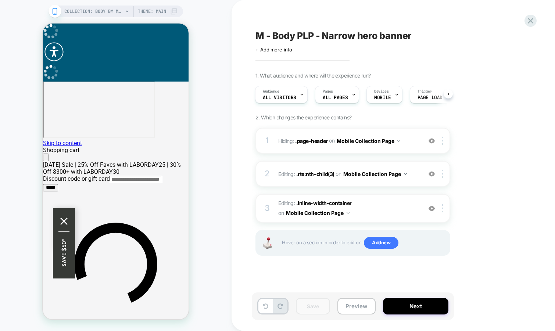
click at [318, 39] on span "M - Body PLP - Narrow hero banner" at bounding box center [333, 35] width 156 height 11
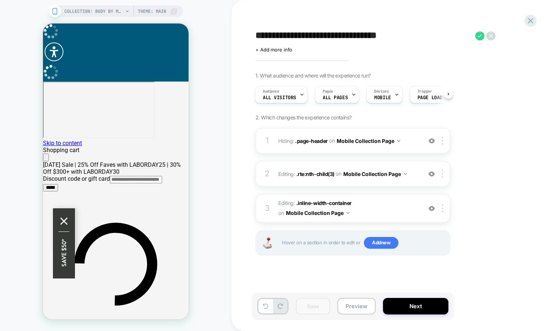
click at [318, 39] on textarea "**********" at bounding box center [363, 35] width 216 height 11
click at [349, 64] on div "**********" at bounding box center [389, 165] width 275 height 316
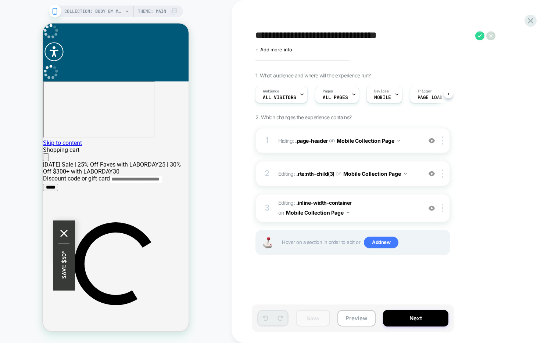
click at [217, 27] on div "COLLECTION: Body by Miraclesuit - Sculpting Dresses (Category) COLLECTION: Body…" at bounding box center [115, 171] width 231 height 329
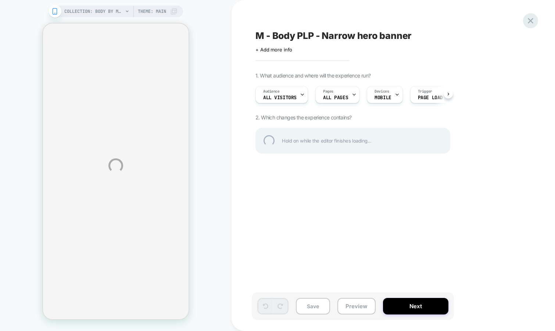
click at [526, 19] on div at bounding box center [530, 20] width 15 height 15
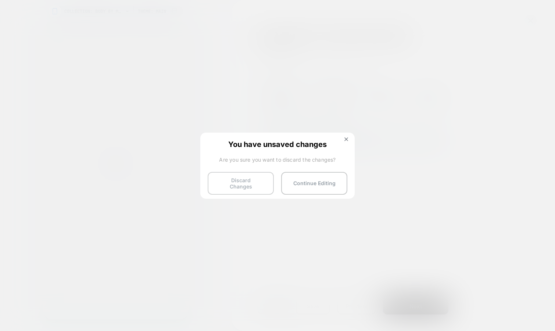
click at [253, 174] on button "Discard Changes" at bounding box center [241, 183] width 66 height 23
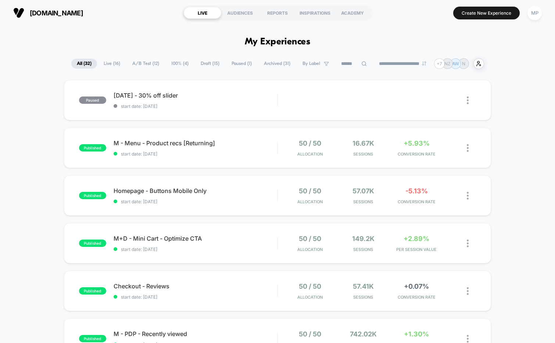
click at [137, 62] on span "A/B Test ( 12 )" at bounding box center [146, 64] width 38 height 10
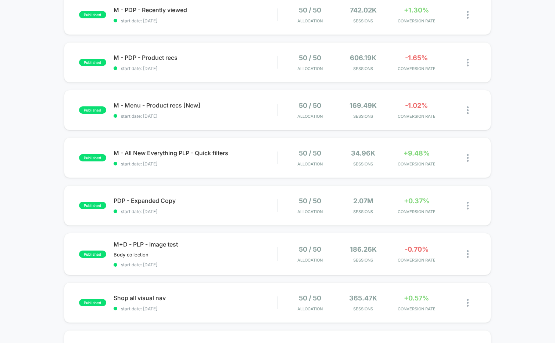
scroll to position [278, 0]
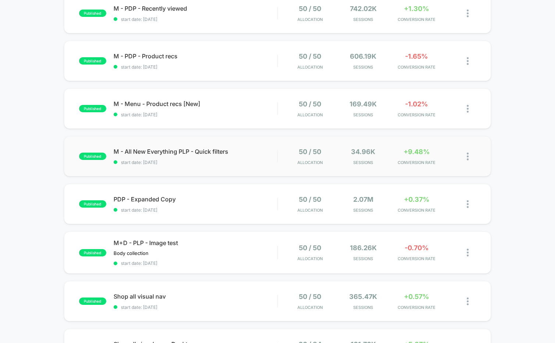
click at [198, 169] on div "published M - All New Everything PLP - Quick filters start date: 6/3/2025 50 / …" at bounding box center [277, 156] width 427 height 40
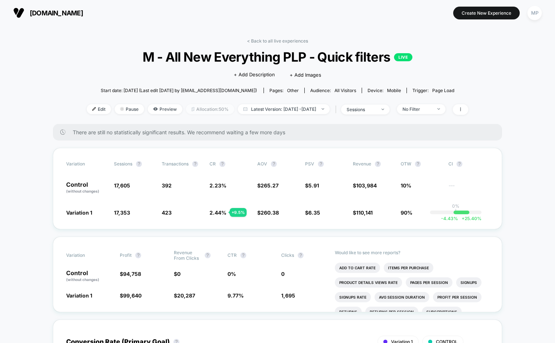
click at [188, 112] on span "Allocation: 50%" at bounding box center [210, 109] width 48 height 10
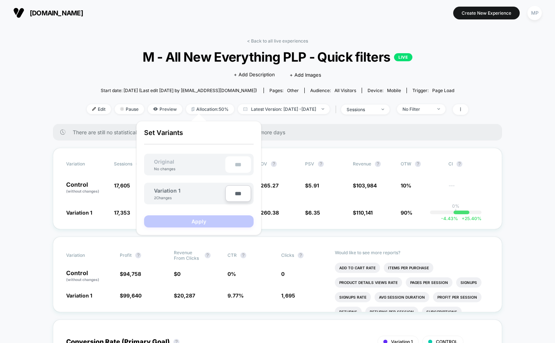
click at [232, 195] on input "***" at bounding box center [238, 193] width 26 height 17
type input "***"
type input "**"
type input "***"
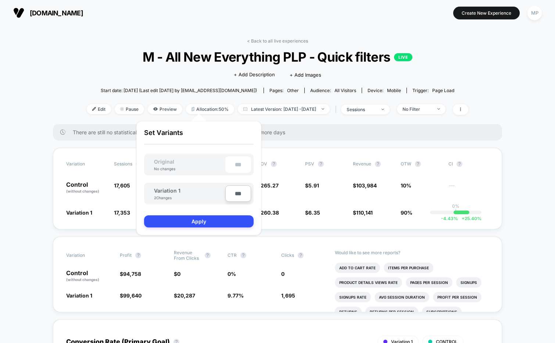
type input "**"
type input "****"
click at [242, 221] on button "Apply" at bounding box center [198, 222] width 109 height 12
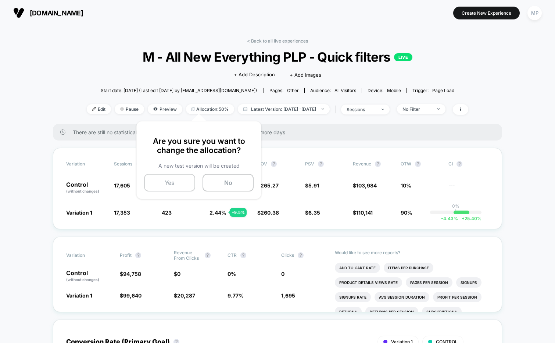
click at [171, 183] on button "Yes" at bounding box center [169, 183] width 51 height 18
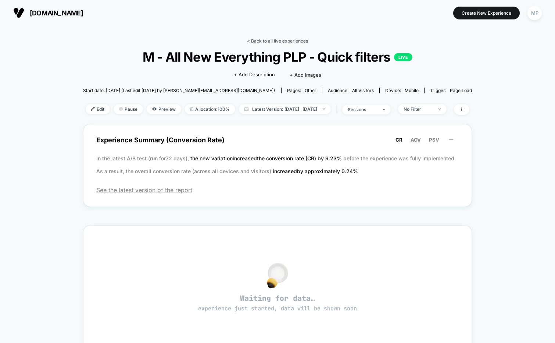
click at [263, 41] on link "< Back to all live experiences" at bounding box center [277, 41] width 61 height 6
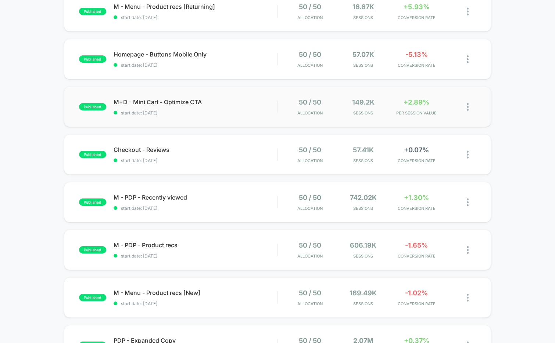
scroll to position [85, 0]
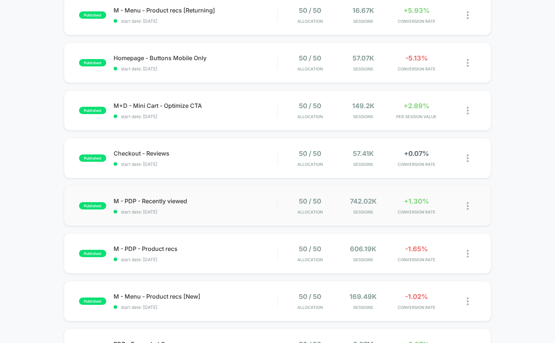
click at [194, 218] on div "published M - PDP - Recently viewed start date: 6/16/2025 50 / 50 Allocation 74…" at bounding box center [277, 206] width 427 height 40
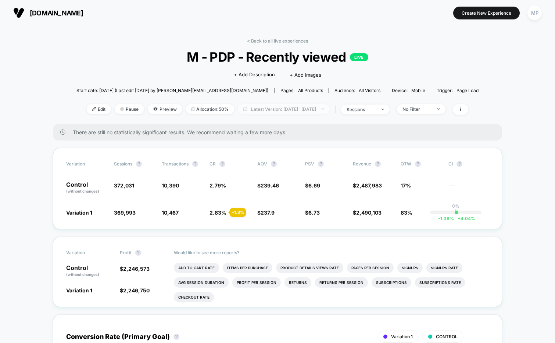
click at [285, 108] on span "Latest Version: Jun 16, 2025 - Sep 8, 2025" at bounding box center [284, 109] width 92 height 10
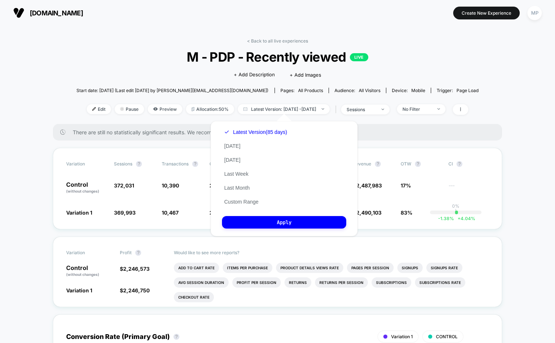
click at [411, 64] on span "M - PDP - Recently viewed LIVE" at bounding box center [277, 56] width 362 height 15
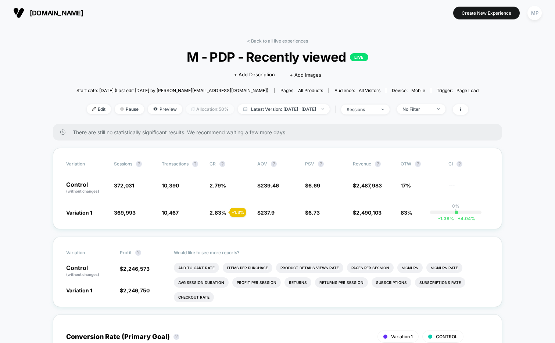
click at [190, 110] on span "Allocation: 50%" at bounding box center [210, 109] width 48 height 10
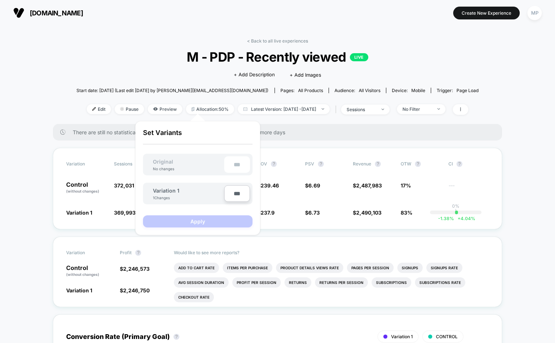
click at [231, 194] on input "***" at bounding box center [237, 193] width 26 height 17
type input "***"
type input "**"
type input "***"
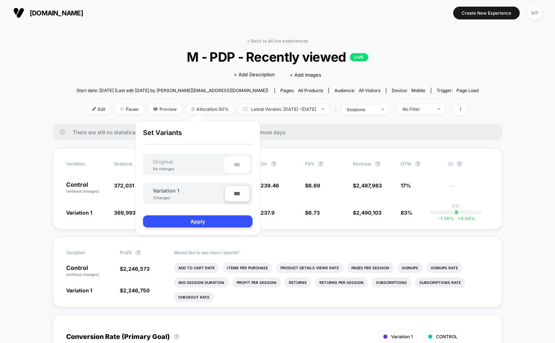
type input "**"
type input "****"
click at [227, 222] on button "Apply" at bounding box center [197, 222] width 109 height 12
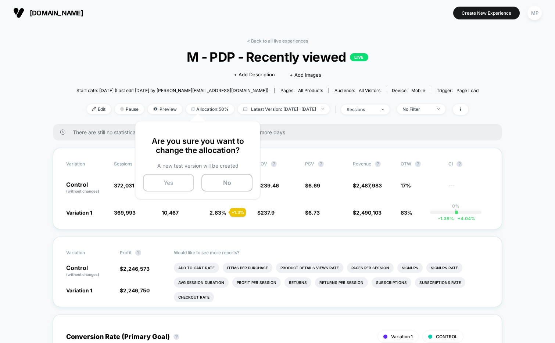
click at [164, 183] on button "Yes" at bounding box center [168, 183] width 51 height 18
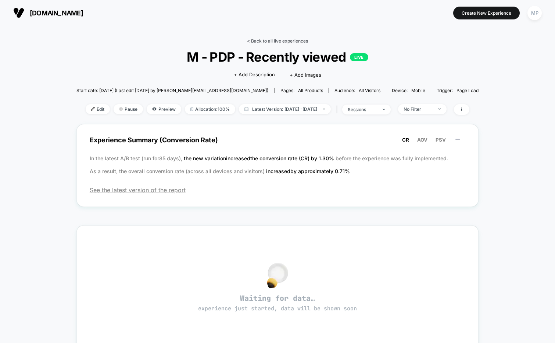
click at [259, 41] on link "< Back to all live experiences" at bounding box center [277, 41] width 61 height 6
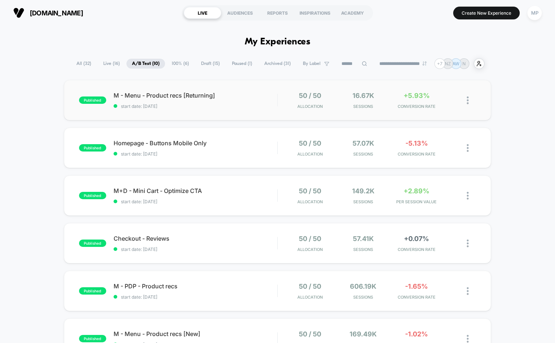
click at [196, 113] on div "published M - Menu - Product recs [Returning] start date: 8/18/2025 50 / 50 All…" at bounding box center [277, 100] width 427 height 40
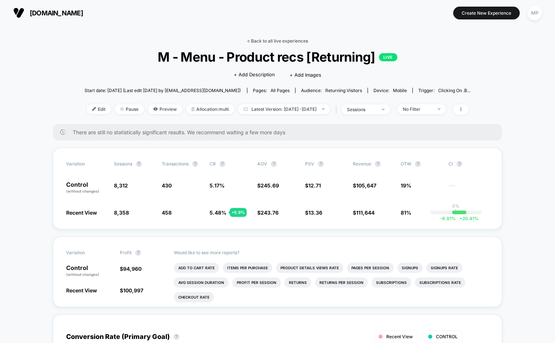
click at [255, 42] on link "< Back to all live experiences" at bounding box center [277, 41] width 61 height 6
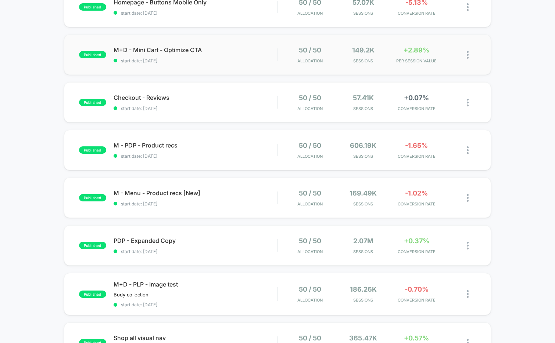
scroll to position [146, 0]
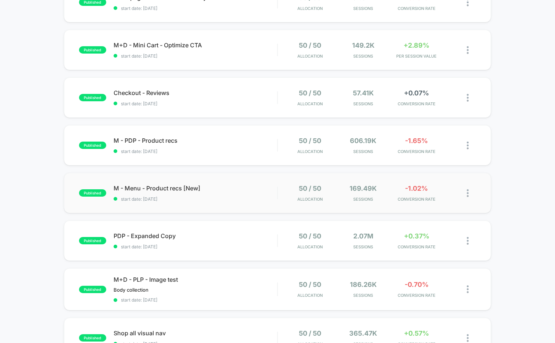
click at [201, 204] on div "published M - Menu - Product recs [New] start date: 6/16/2025 50 / 50 Allocatio…" at bounding box center [277, 193] width 427 height 40
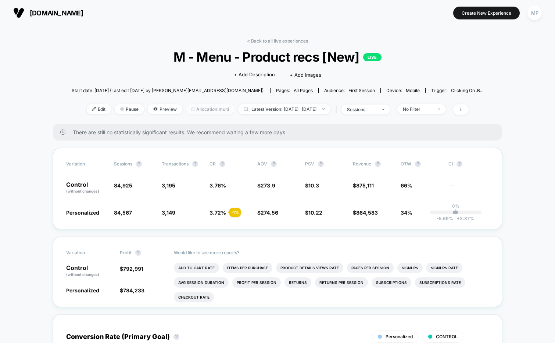
click at [197, 109] on span "Allocation: multi" at bounding box center [210, 109] width 48 height 10
click at [194, 109] on span "Allocation: multi" at bounding box center [210, 109] width 48 height 10
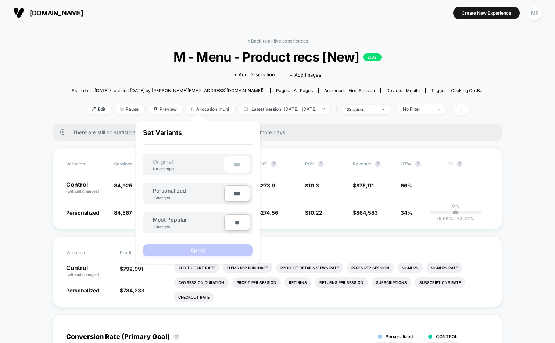
click at [234, 223] on input "**" at bounding box center [237, 222] width 26 height 17
type input "***"
type input "**"
type input "***"
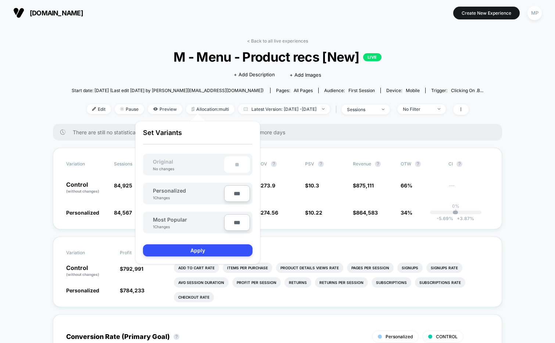
click at [233, 195] on input "***" at bounding box center [237, 193] width 26 height 17
type input "***"
type input "**"
click at [181, 252] on button "Apply" at bounding box center [197, 251] width 109 height 12
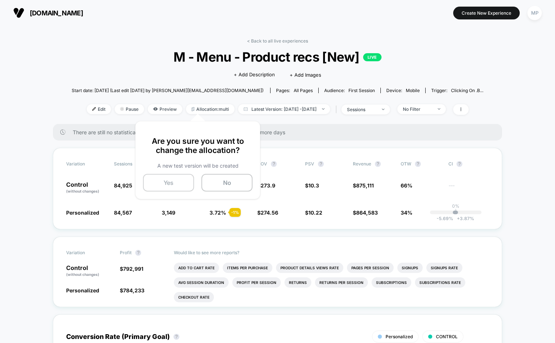
click at [175, 184] on button "Yes" at bounding box center [168, 183] width 51 height 18
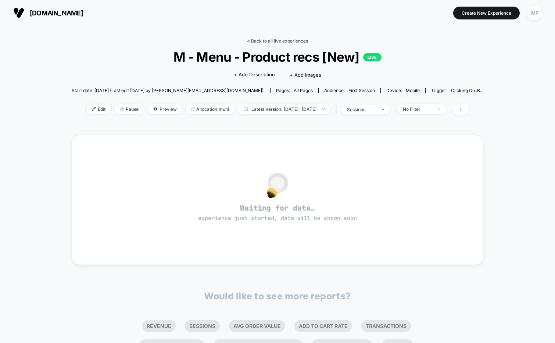
click at [270, 40] on link "< Back to all live experiences" at bounding box center [277, 41] width 61 height 6
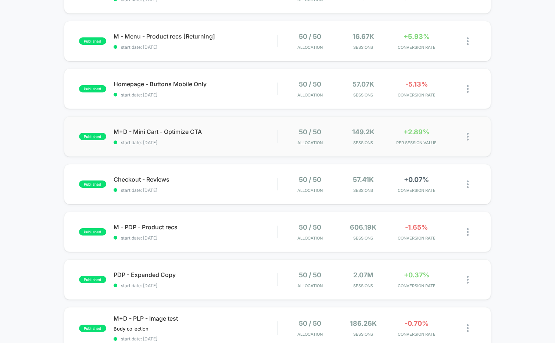
scroll to position [115, 0]
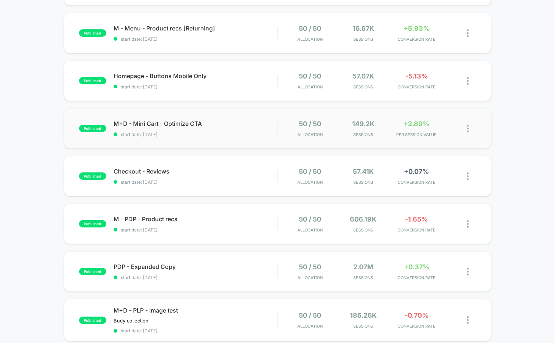
click at [202, 143] on div "published M+D - Mini Cart - Optimize CTA start date: 7/21/2025 50 / 50 Allocati…" at bounding box center [277, 128] width 427 height 40
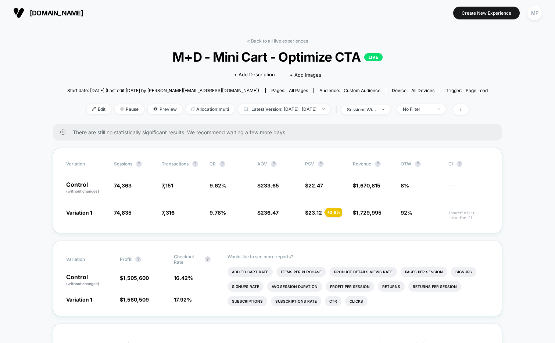
click at [190, 114] on div "Edit Pause Preview Allocation: multi Latest Version: Jul 21, 2025 - Sep 8, 2025…" at bounding box center [277, 109] width 421 height 11
click at [192, 112] on span "Allocation: multi" at bounding box center [210, 109] width 48 height 10
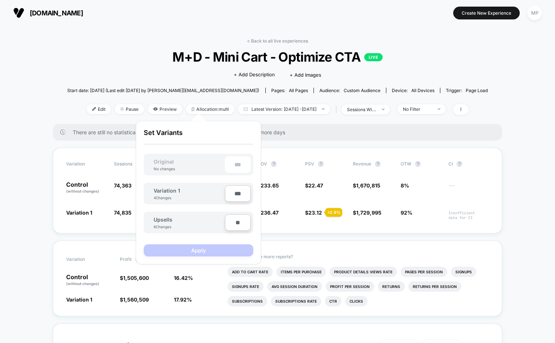
click at [112, 83] on div "< Back to all live experiences M+D - Mini Cart - Optimize CTA LIVE Click to edi…" at bounding box center [277, 81] width 421 height 86
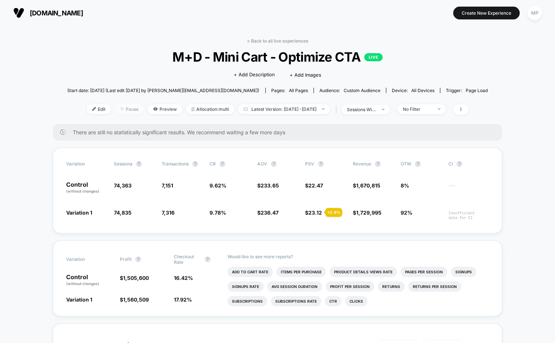
click at [115, 111] on span "Pause" at bounding box center [129, 109] width 29 height 10
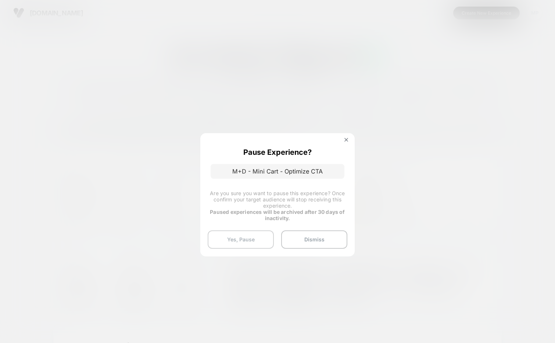
click at [219, 241] on button "Yes, Pause" at bounding box center [241, 240] width 66 height 18
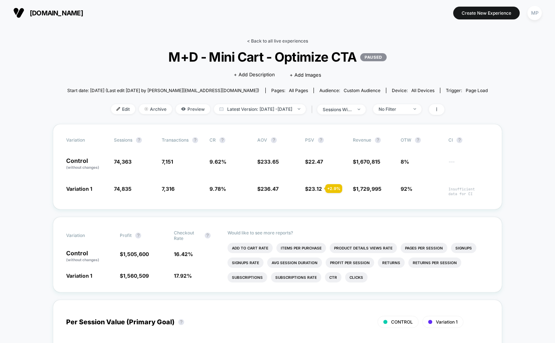
click at [259, 40] on link "< Back to all live experiences" at bounding box center [277, 41] width 61 height 6
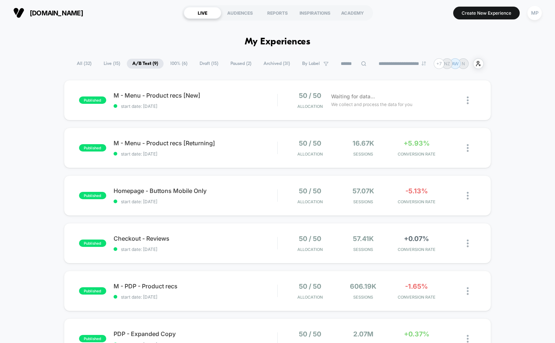
click at [206, 64] on span "Draft ( 15 )" at bounding box center [209, 64] width 30 height 10
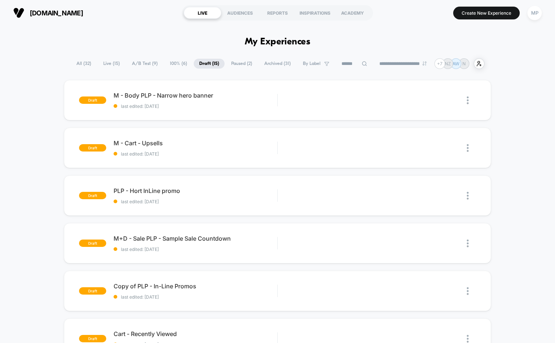
click at [136, 63] on span "A/B Test ( 9 )" at bounding box center [144, 64] width 37 height 10
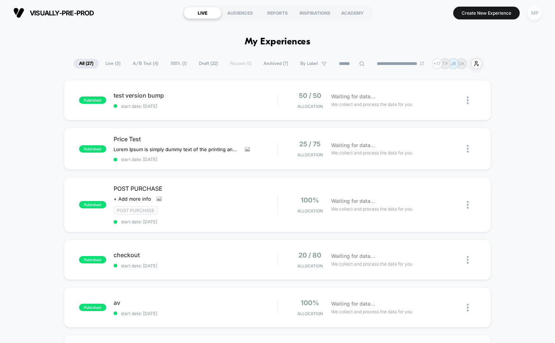
click at [533, 17] on div "MP" at bounding box center [534, 13] width 14 height 14
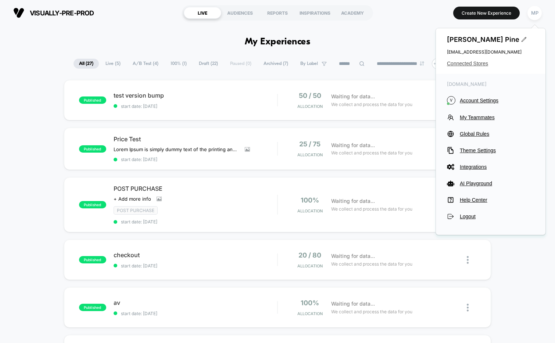
click at [469, 62] on span "Connected Stores" at bounding box center [490, 64] width 87 height 6
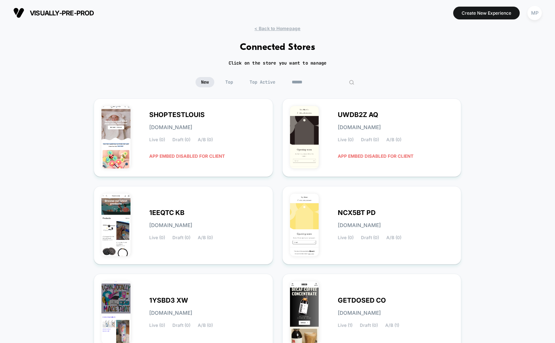
click at [310, 80] on input at bounding box center [322, 82] width 73 height 10
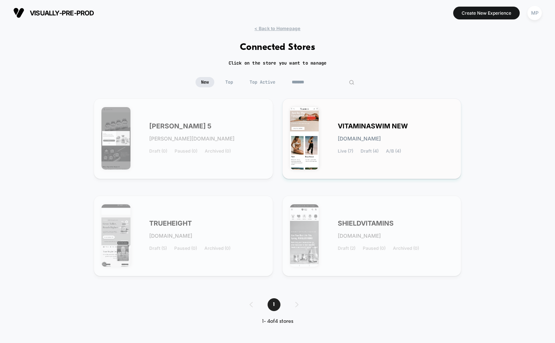
type input "*******"
click at [381, 138] on span "vitaminaswim-new.myshopify.com" at bounding box center [359, 138] width 43 height 5
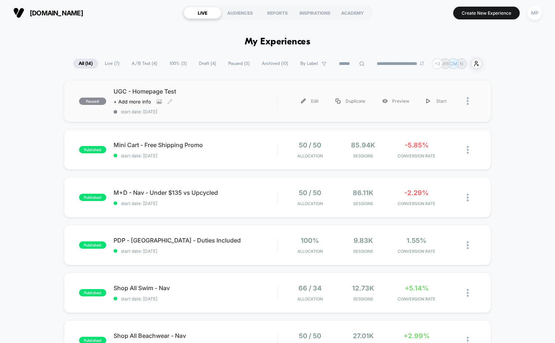
click at [154, 104] on div "+ Add more info" at bounding box center [142, 102] width 59 height 6
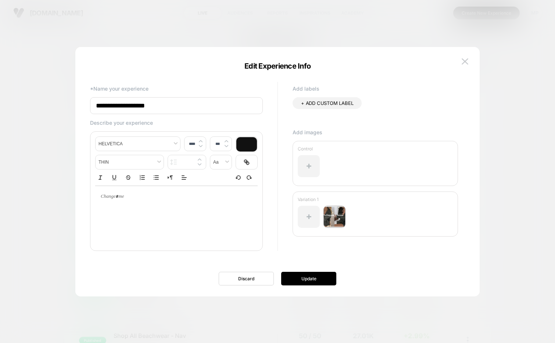
click at [329, 213] on img at bounding box center [334, 217] width 22 height 22
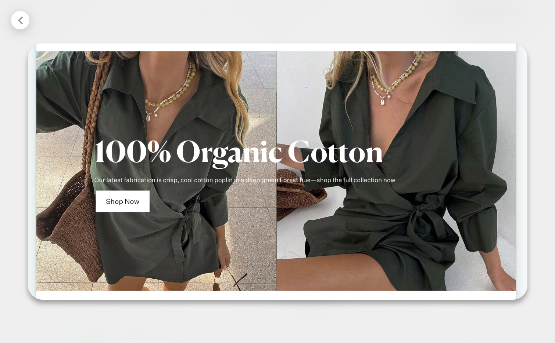
click at [19, 18] on icon at bounding box center [20, 20] width 9 height 9
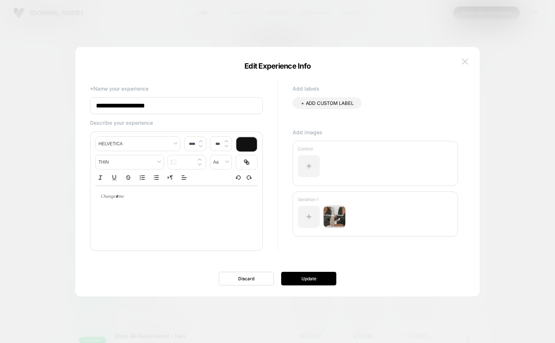
click at [463, 62] on img at bounding box center [464, 61] width 7 height 6
